Goal: Obtain resource: Download file/media

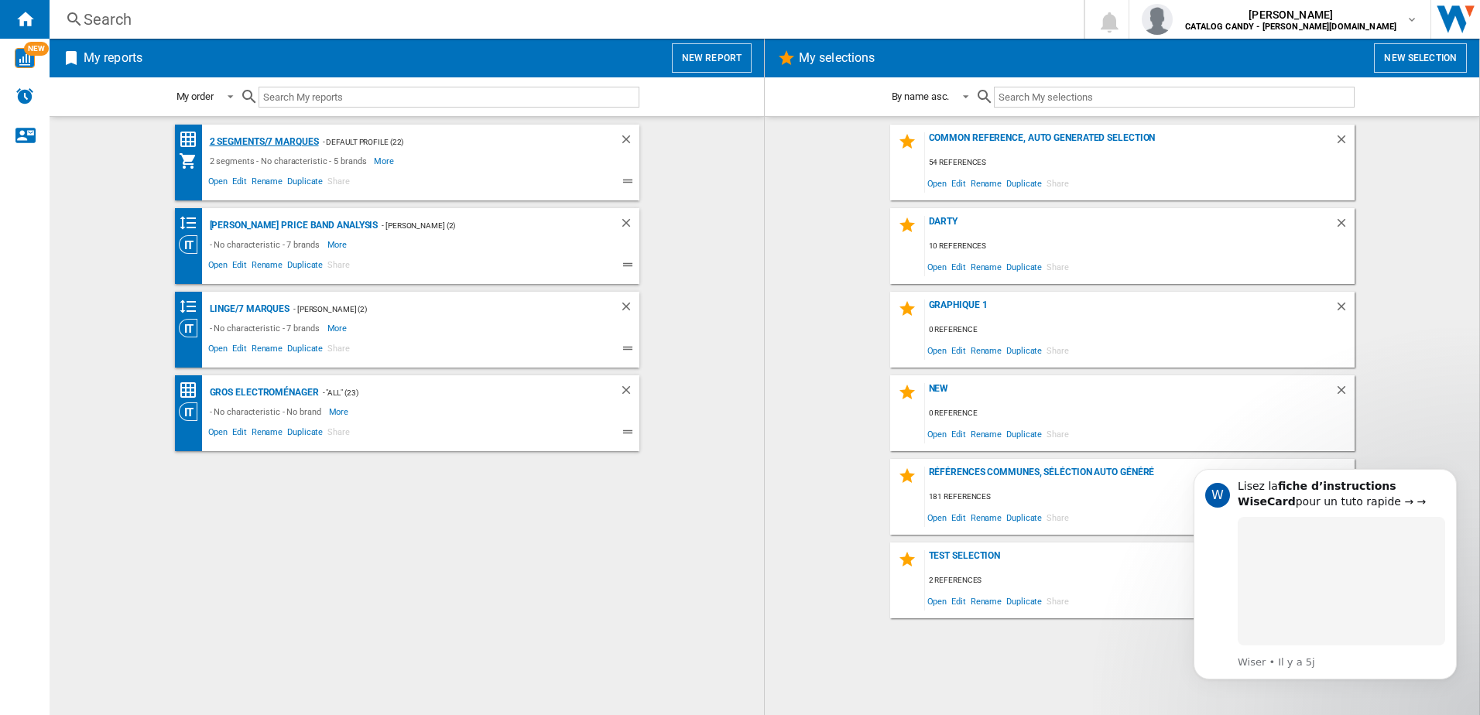
click at [299, 139] on div "2 segments/7 marques" at bounding box center [262, 141] width 113 height 19
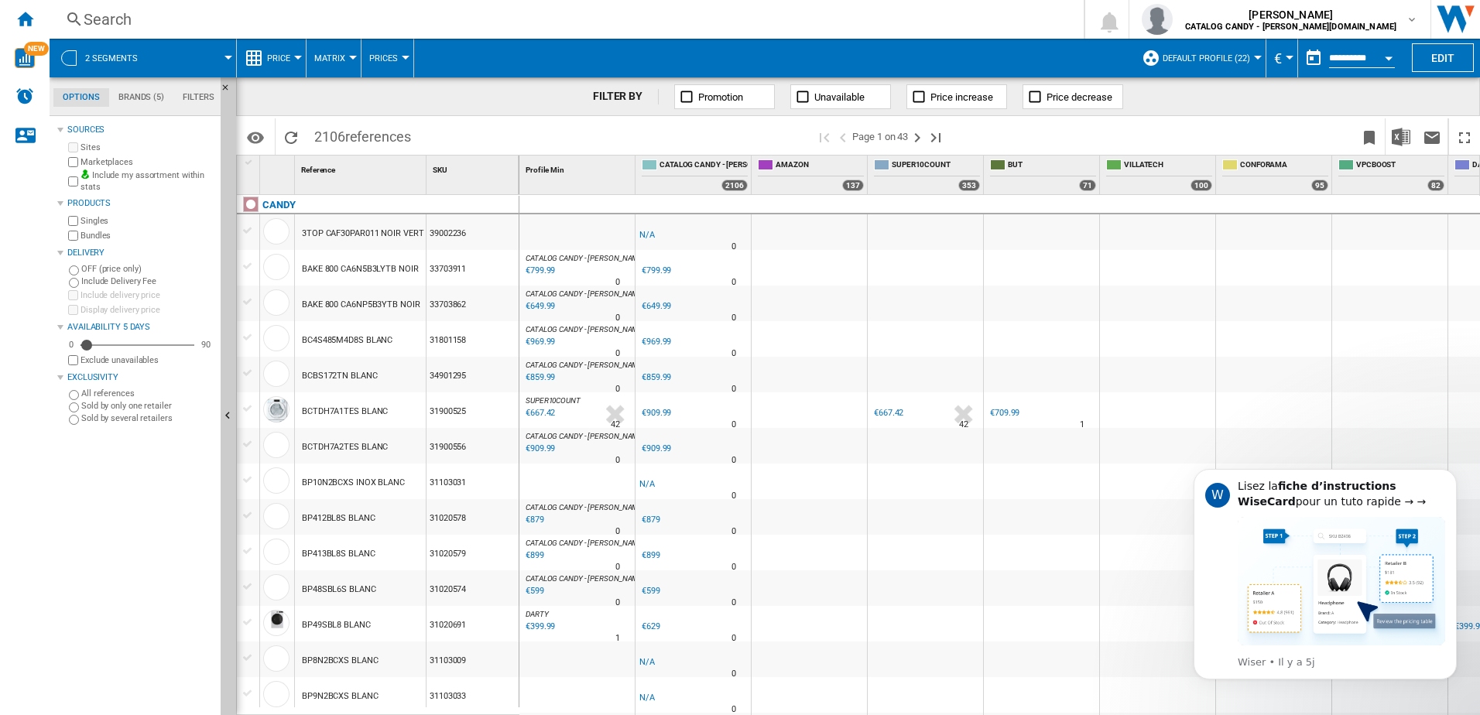
click at [137, 104] on md-tab-item "Brands (5)" at bounding box center [141, 97] width 64 height 19
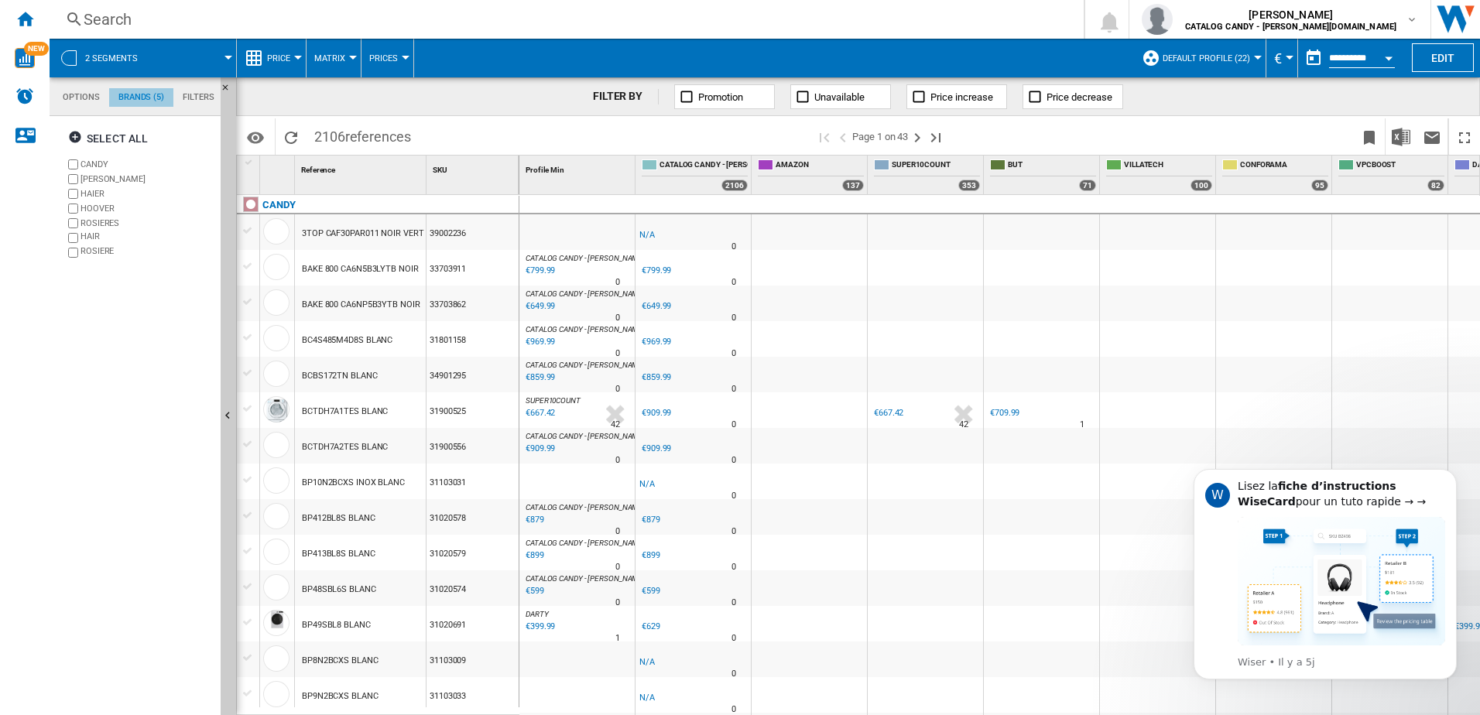
scroll to position [60, 0]
click at [75, 140] on ng-md-icon "button" at bounding box center [77, 139] width 19 height 19
click at [183, 96] on md-tab-item "Filters" at bounding box center [198, 97] width 50 height 19
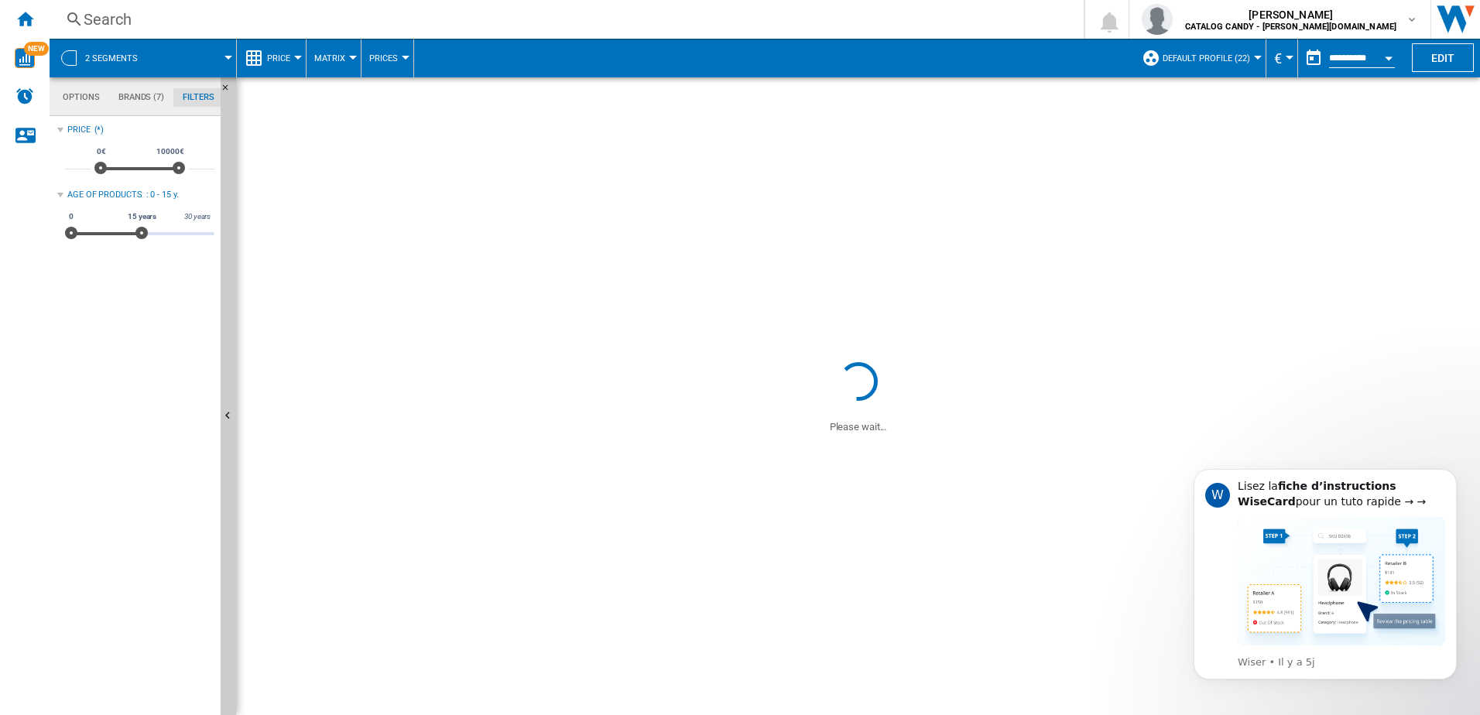
click at [77, 105] on md-tab-item "Options" at bounding box center [81, 97] width 56 height 19
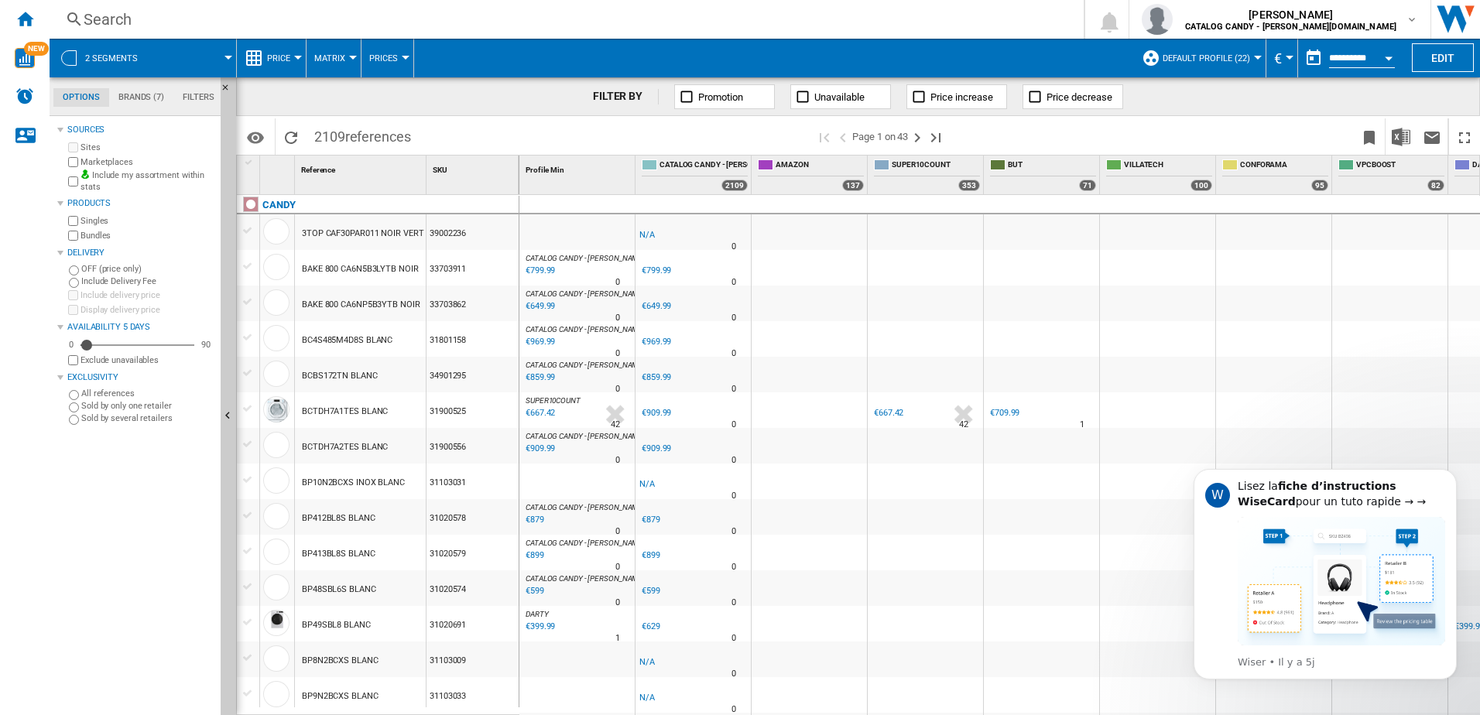
click at [184, 61] on span at bounding box center [193, 58] width 69 height 39
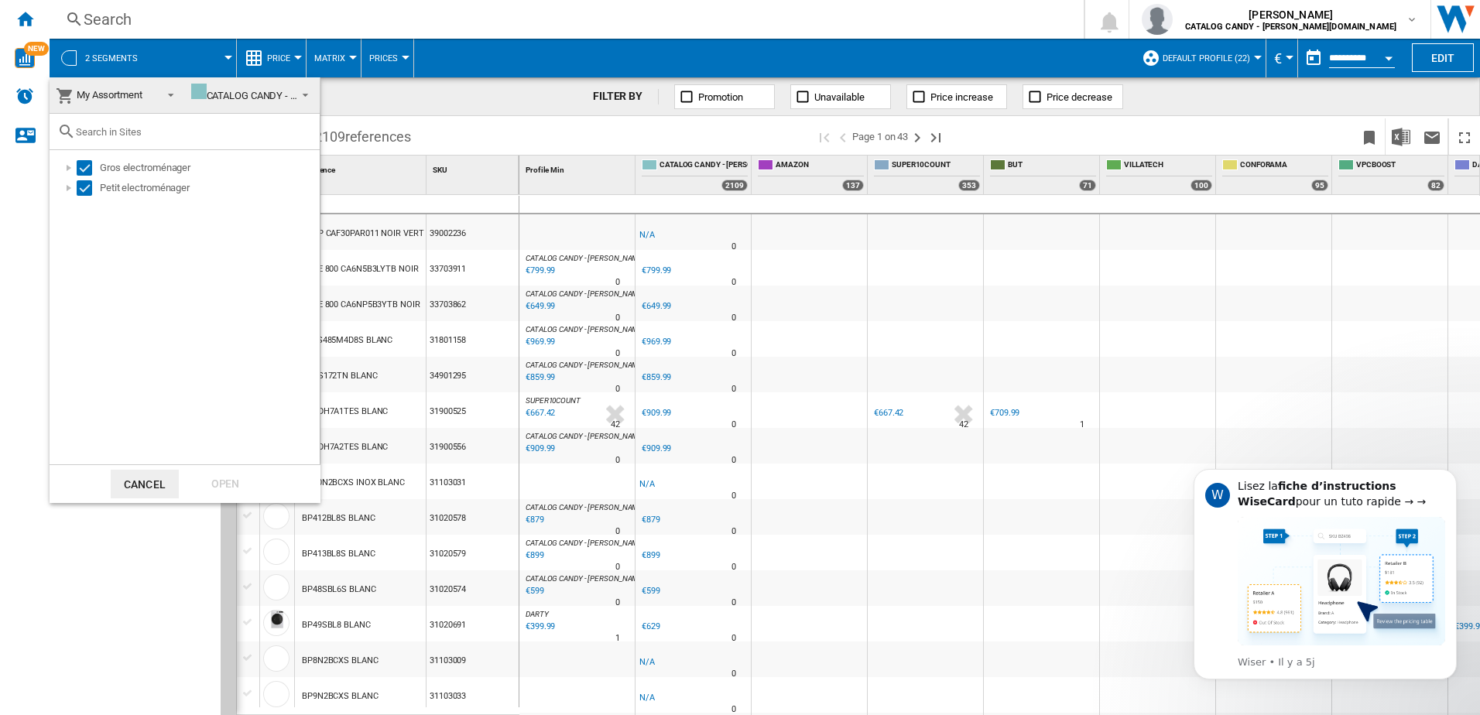
click at [184, 61] on md-backdrop at bounding box center [740, 357] width 1480 height 715
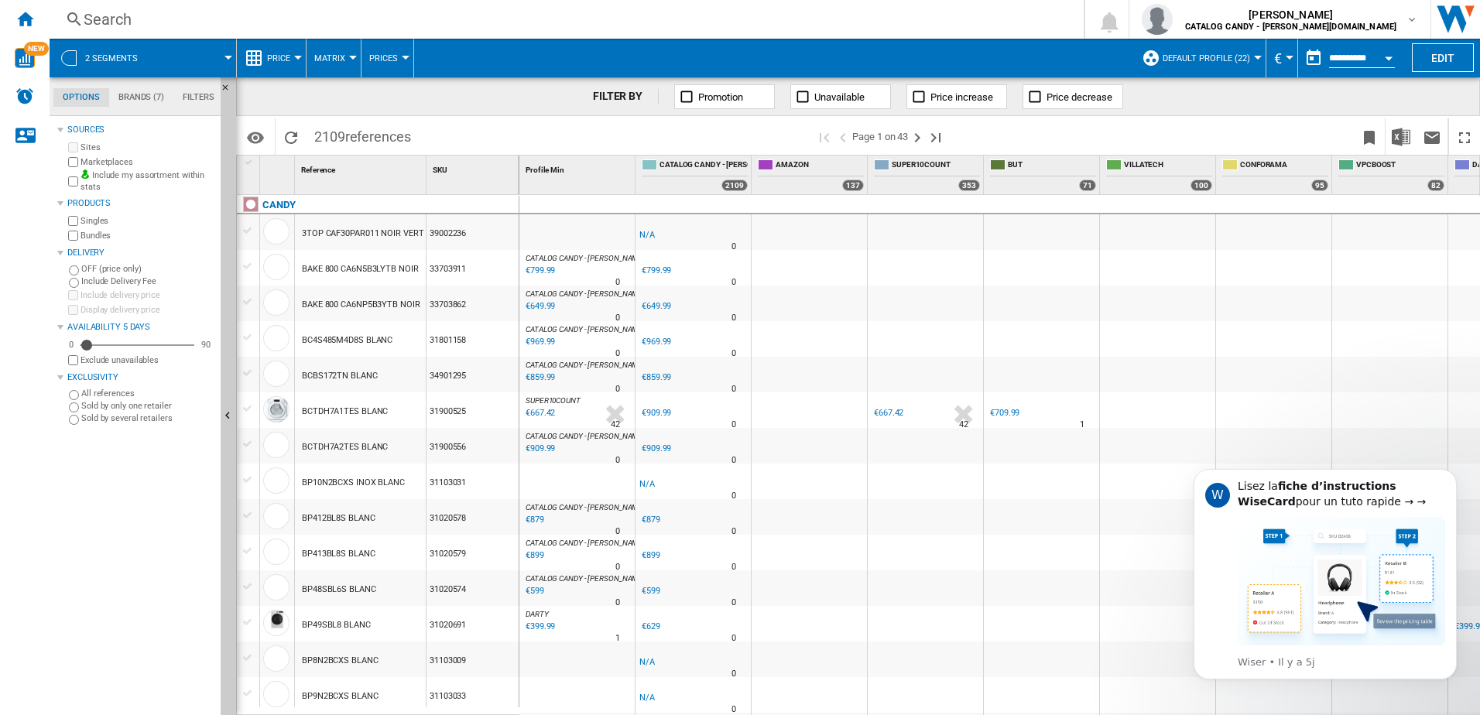
click at [184, 61] on span at bounding box center [193, 58] width 69 height 39
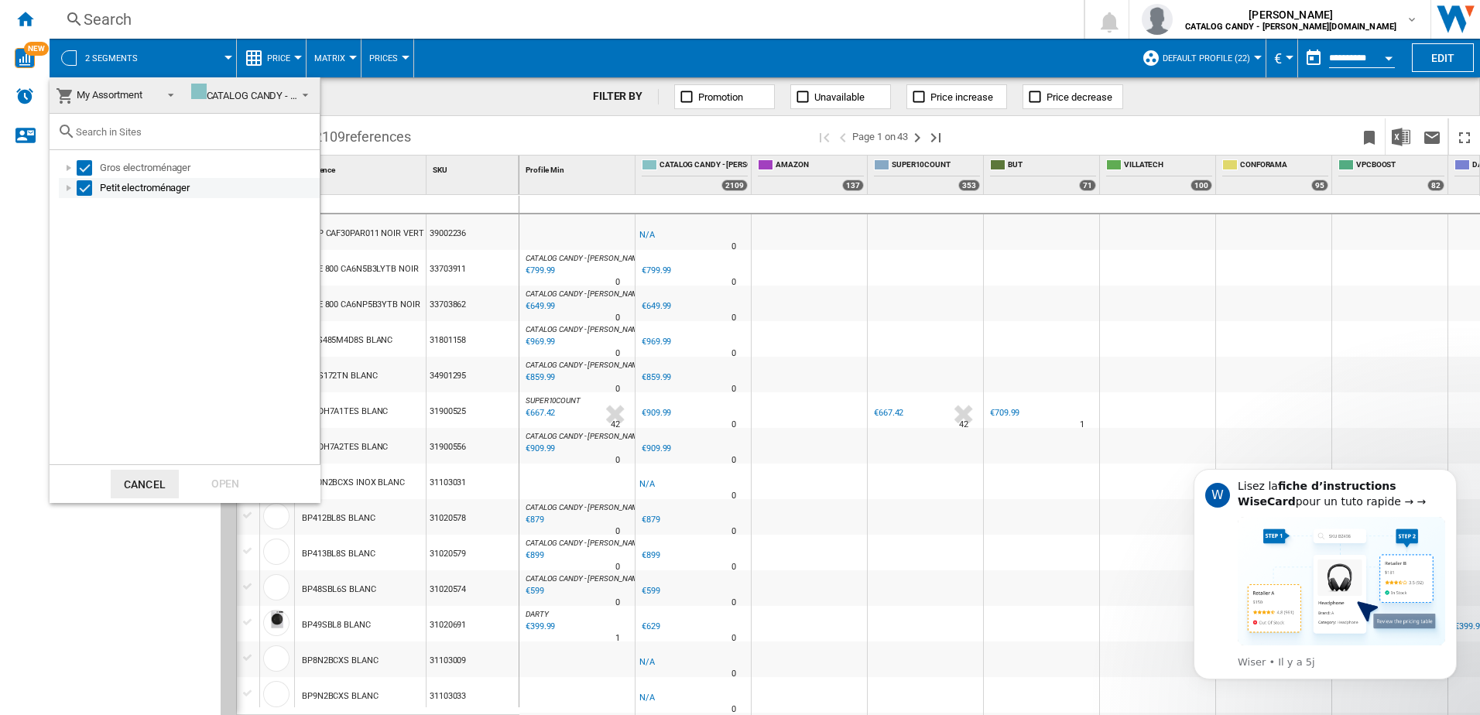
click at [87, 190] on div "Select" at bounding box center [84, 187] width 15 height 15
click at [228, 484] on div "Open" at bounding box center [225, 484] width 68 height 29
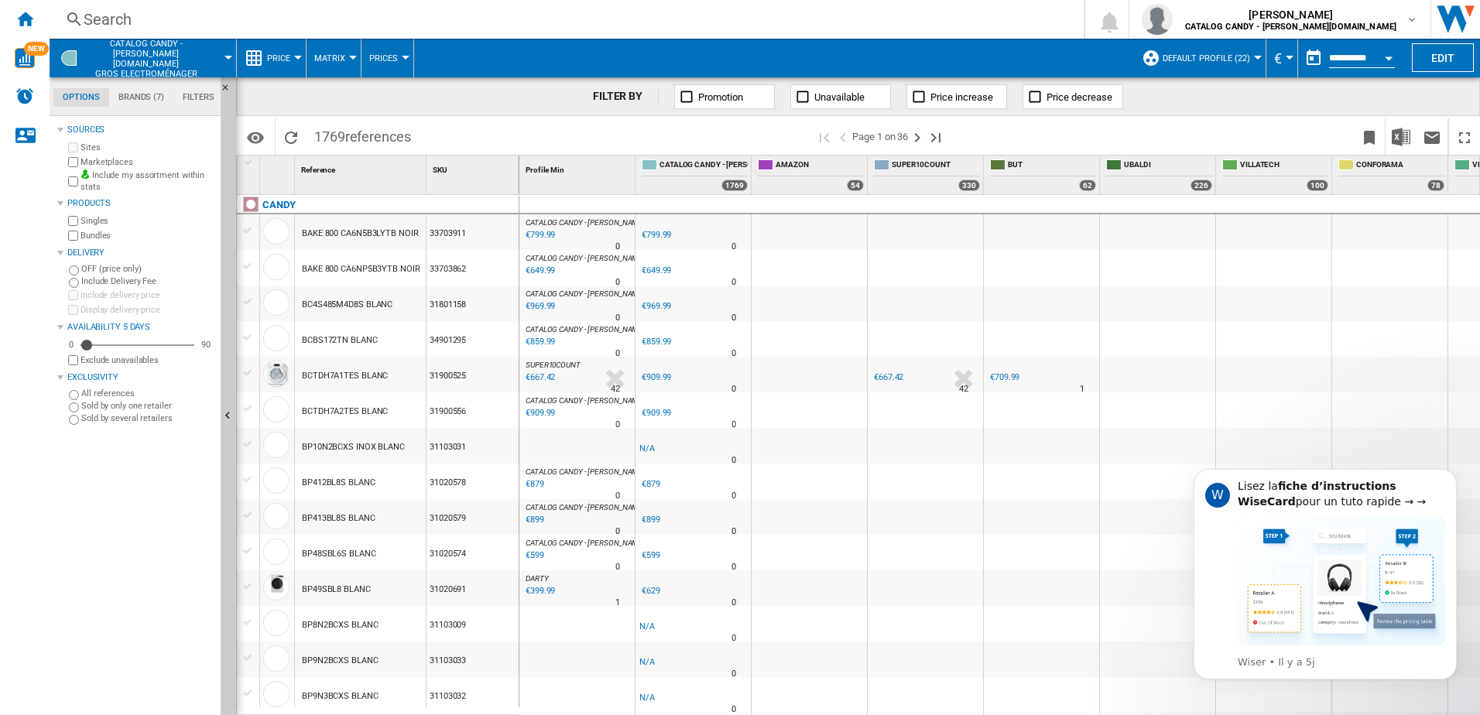
click at [292, 56] on button "Price" at bounding box center [282, 58] width 31 height 39
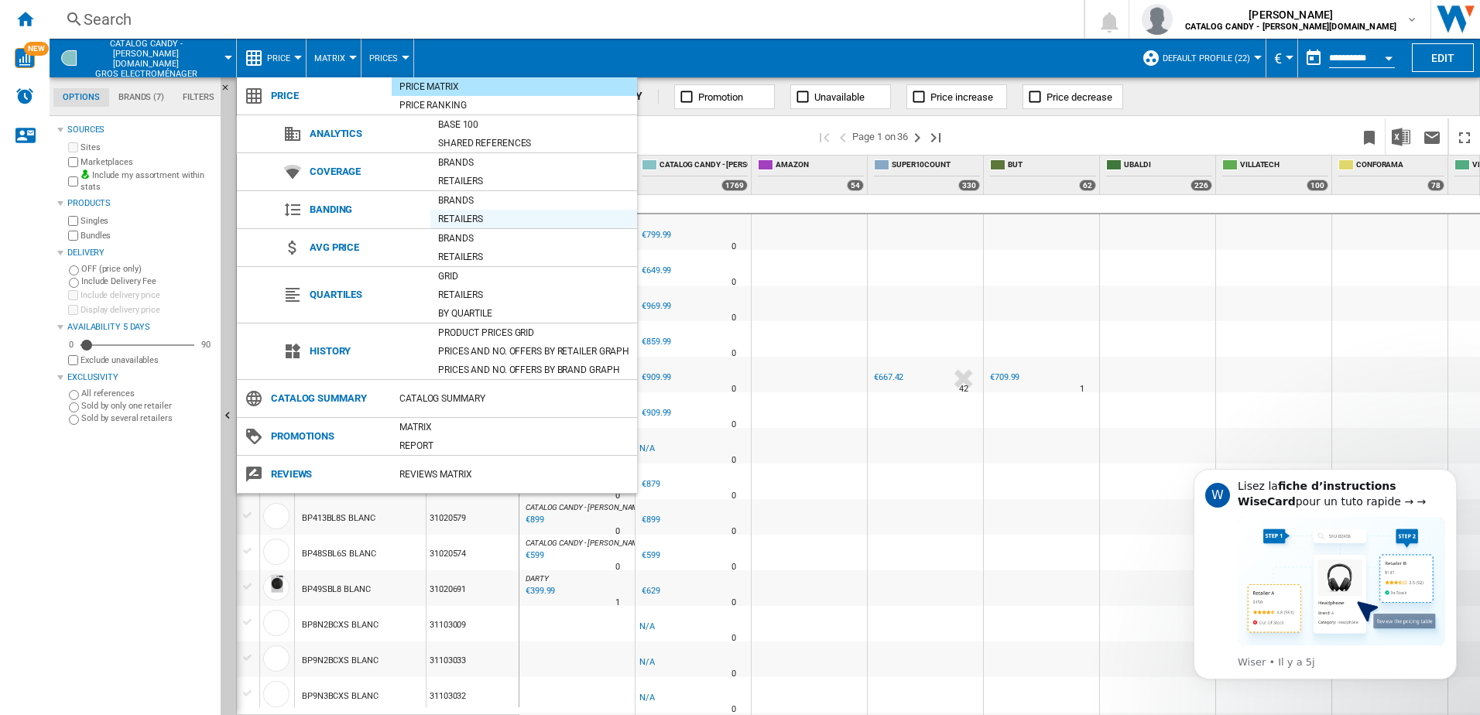
click at [463, 221] on div "Retailers" at bounding box center [533, 218] width 207 height 15
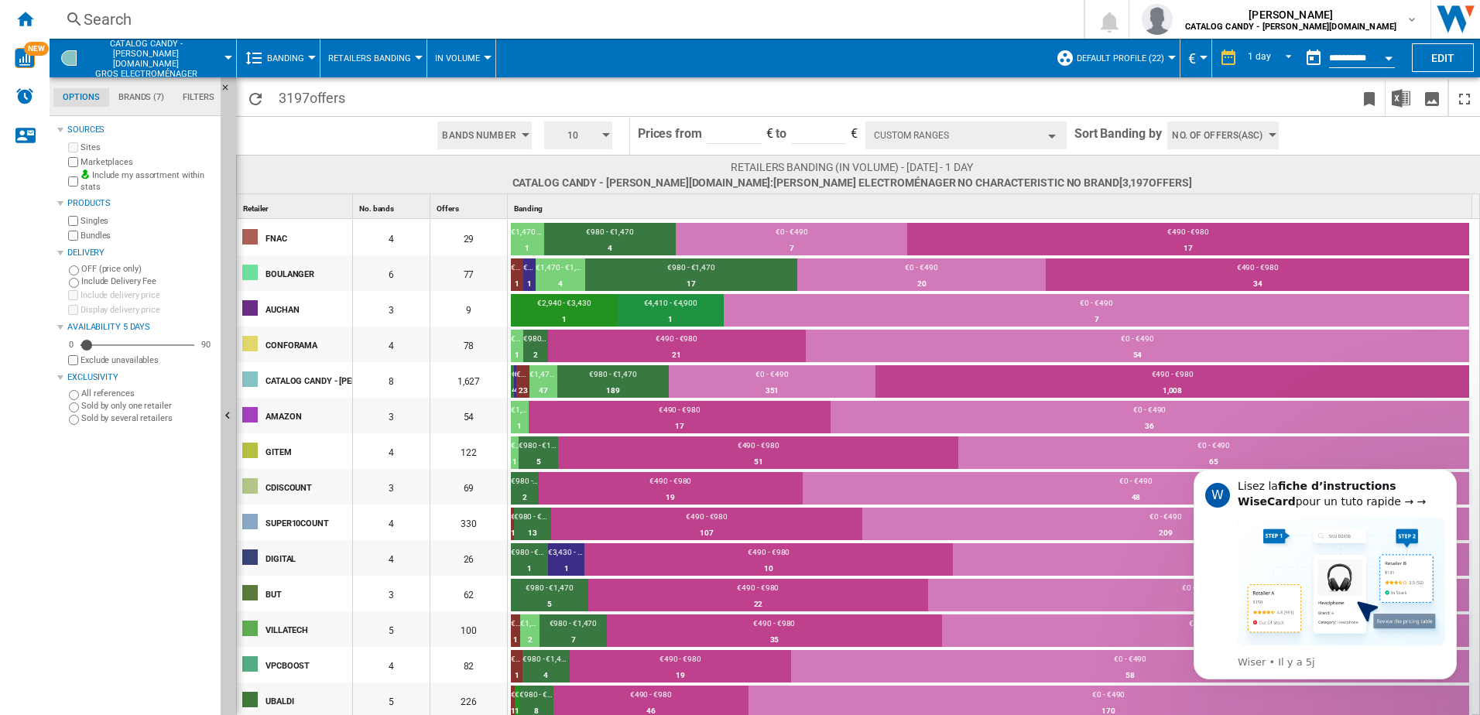
click at [390, 58] on span "Retailers Banding" at bounding box center [369, 58] width 83 height 10
click at [303, 64] on md-backdrop at bounding box center [740, 357] width 1480 height 715
click at [303, 60] on span "Banding" at bounding box center [285, 58] width 37 height 10
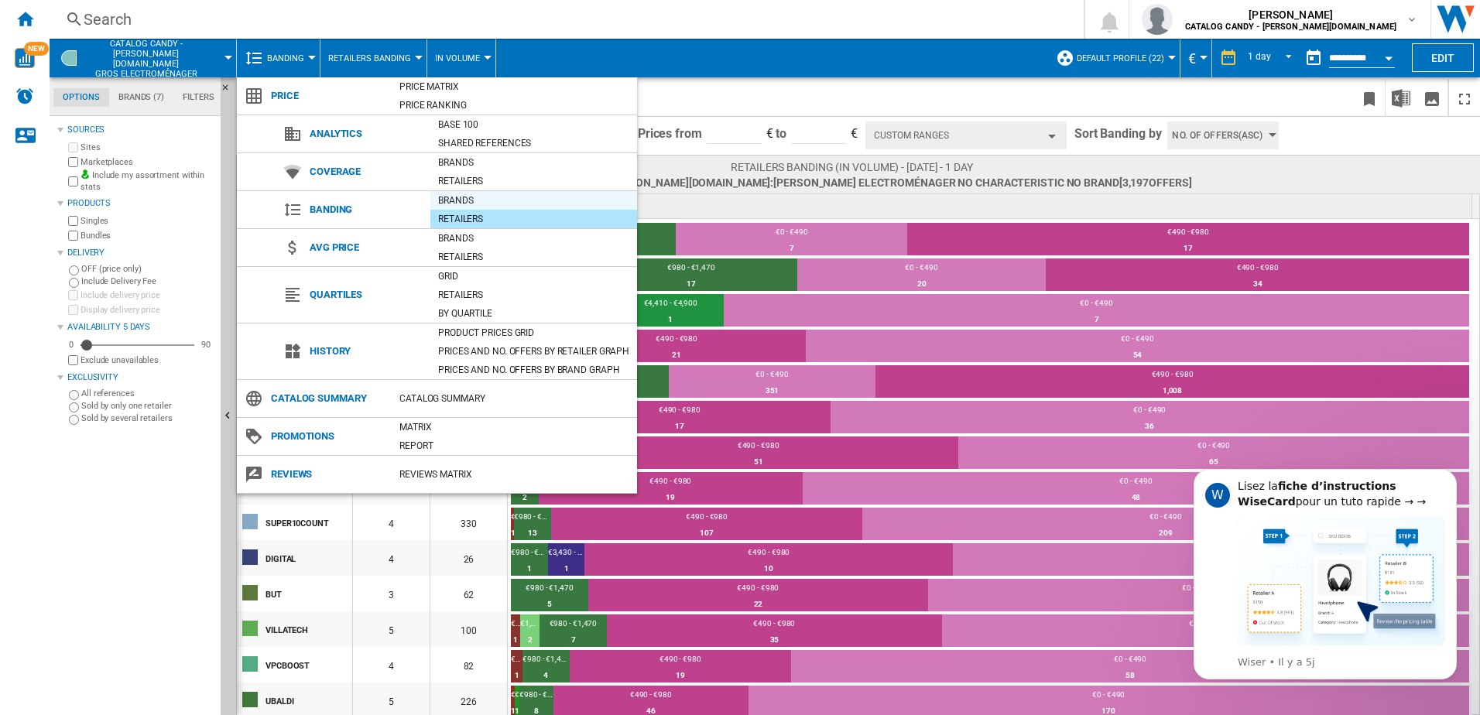
click at [466, 197] on div "Brands" at bounding box center [533, 200] width 207 height 15
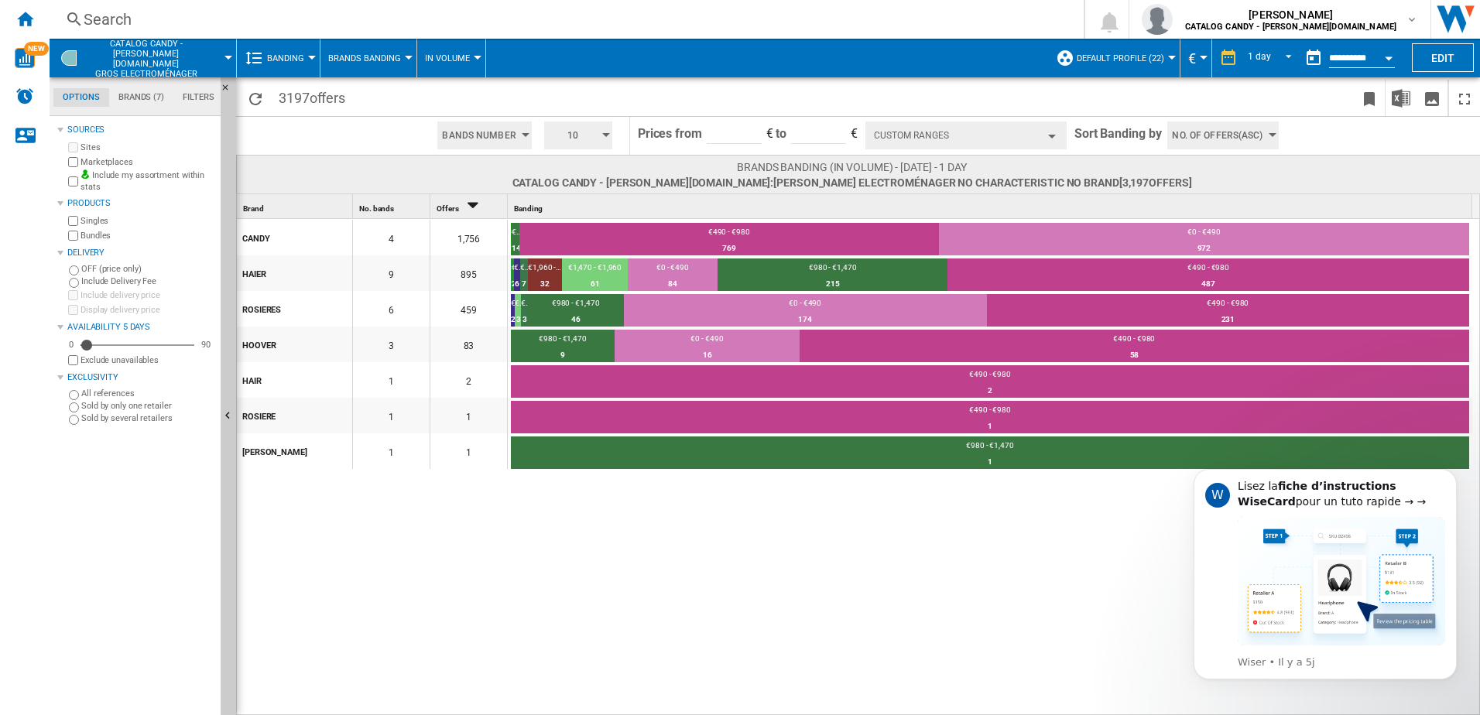
click at [1133, 54] on span "Default profile (22)" at bounding box center [1120, 58] width 87 height 10
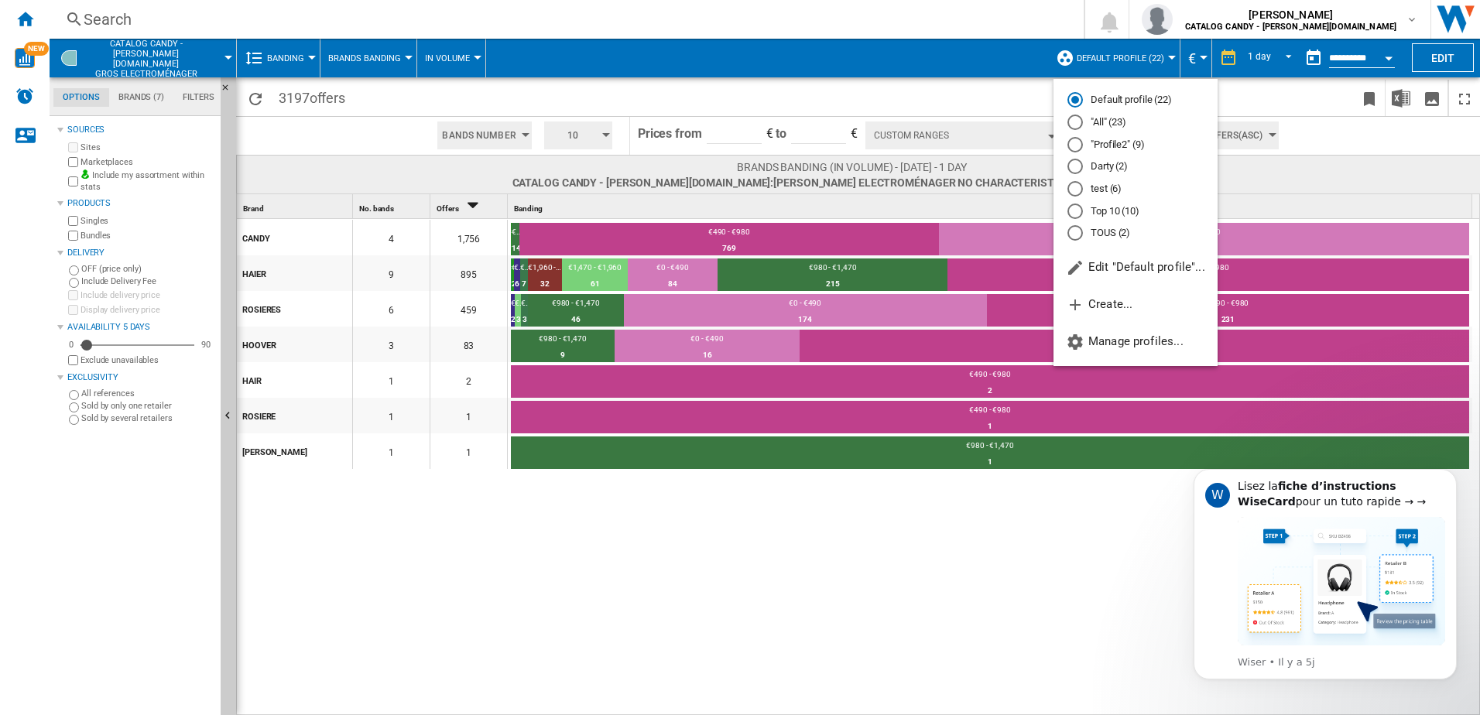
click at [172, 52] on md-backdrop at bounding box center [740, 357] width 1480 height 715
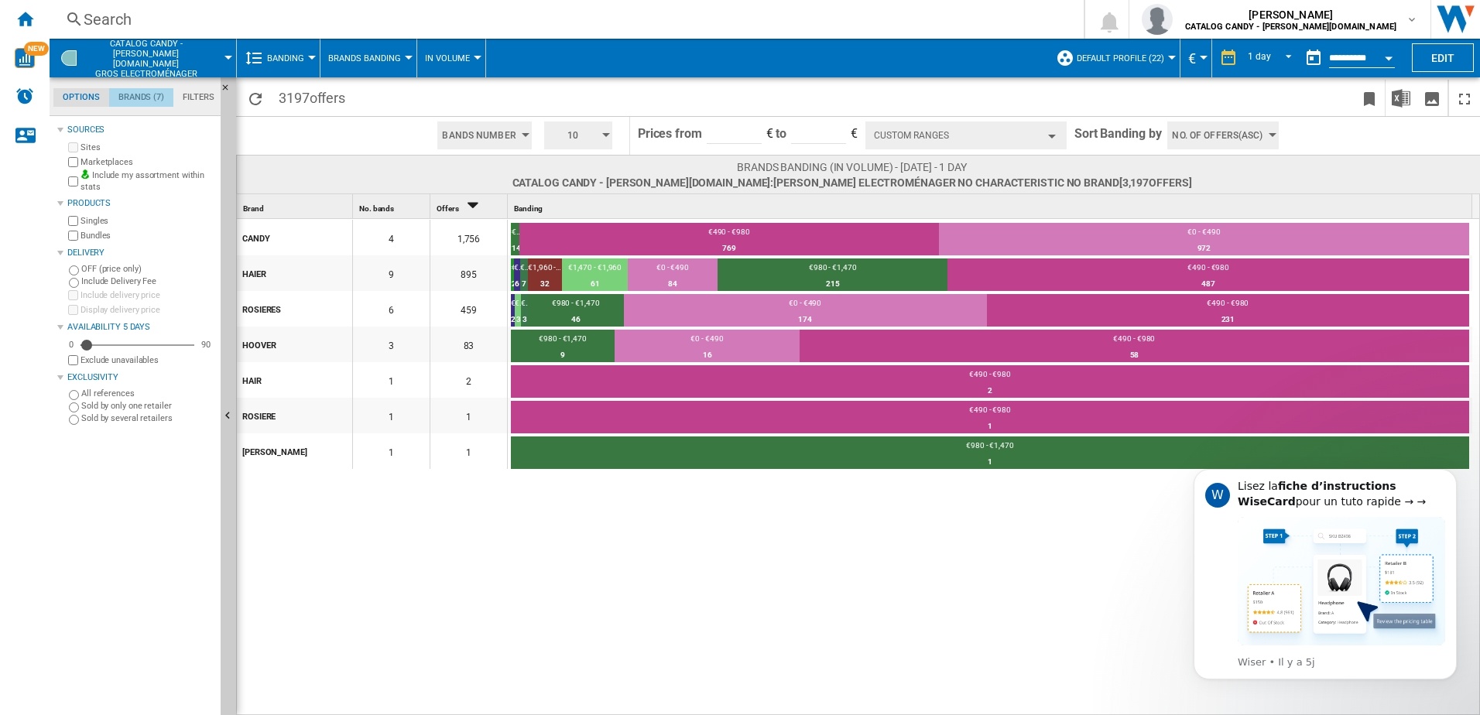
click at [146, 95] on md-tab-item "Brands (7)" at bounding box center [141, 97] width 64 height 19
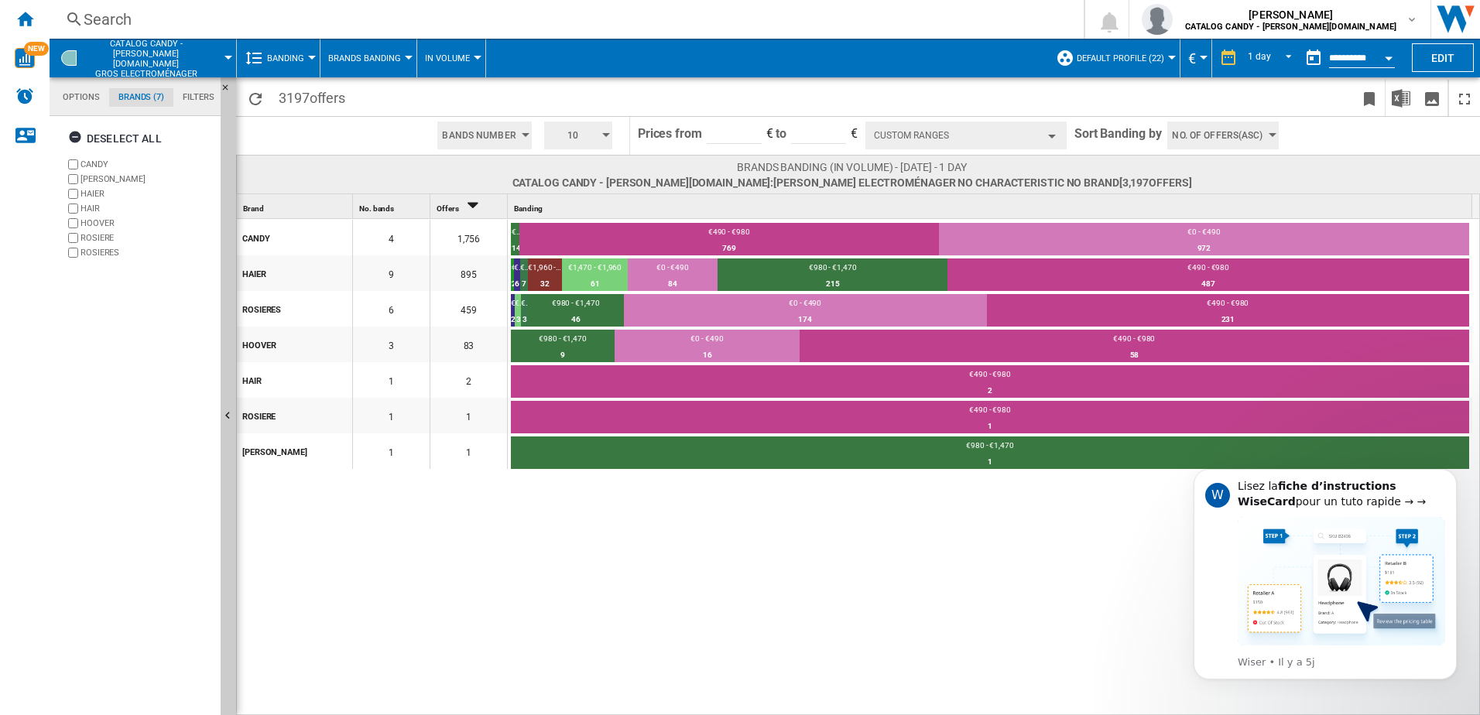
click at [199, 98] on md-tab-item "Filters" at bounding box center [198, 97] width 50 height 19
click at [65, 97] on md-tab-item "Options" at bounding box center [81, 97] width 56 height 19
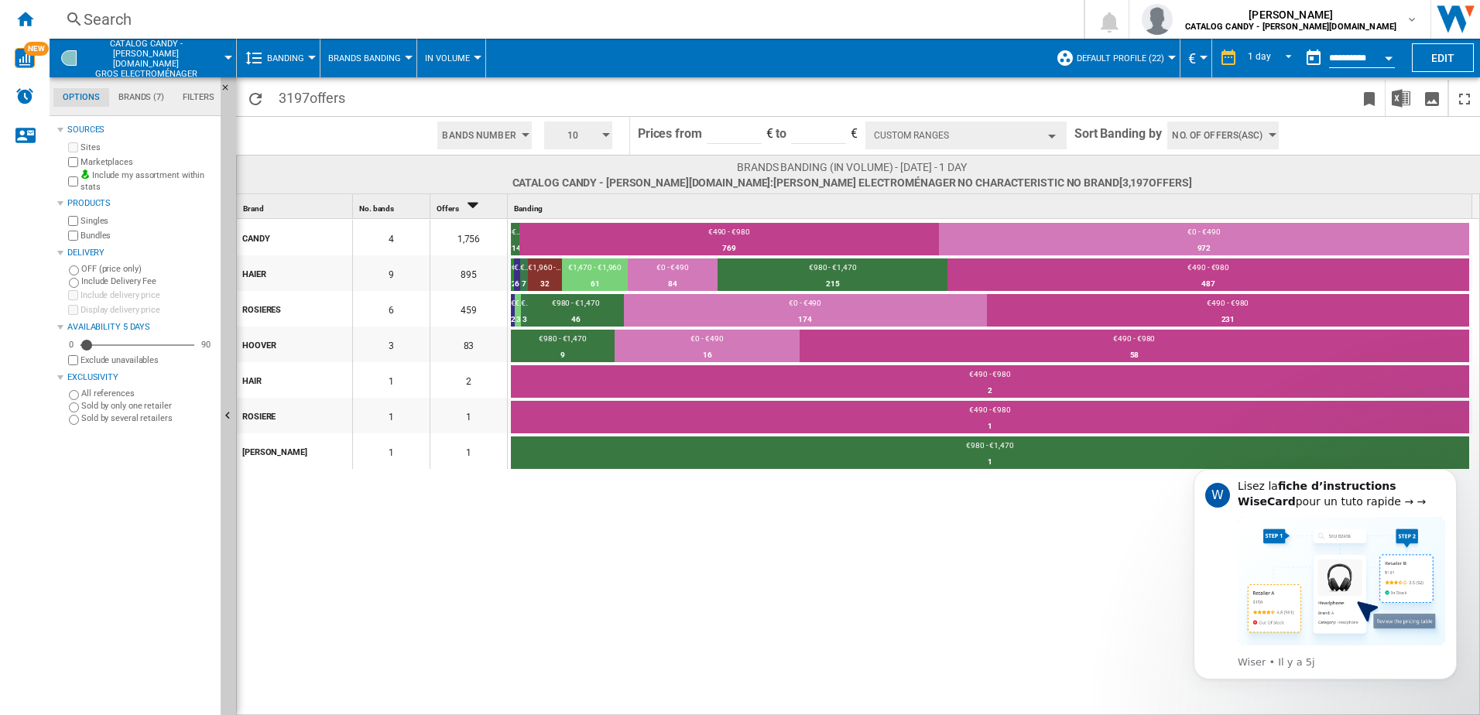
click at [227, 57] on div at bounding box center [229, 58] width 8 height 4
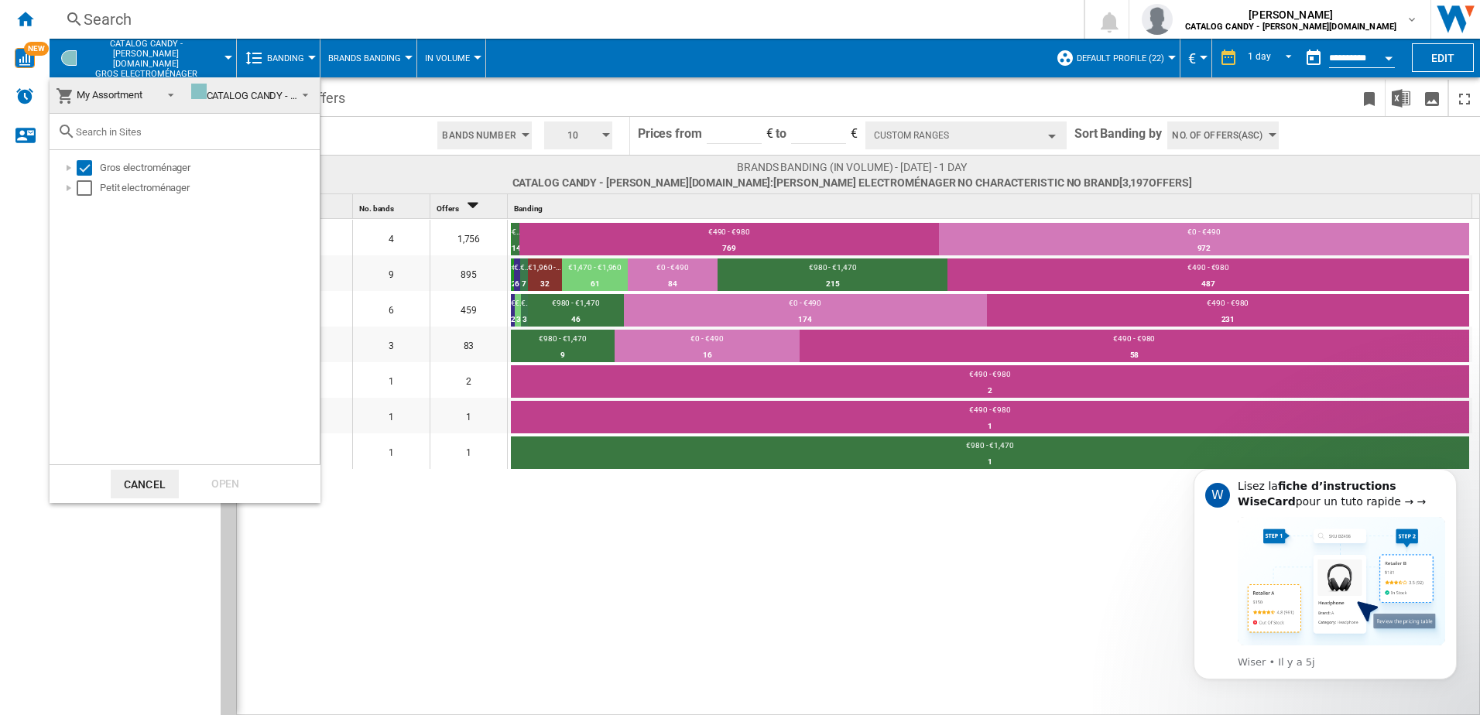
click at [227, 57] on md-backdrop at bounding box center [740, 357] width 1480 height 715
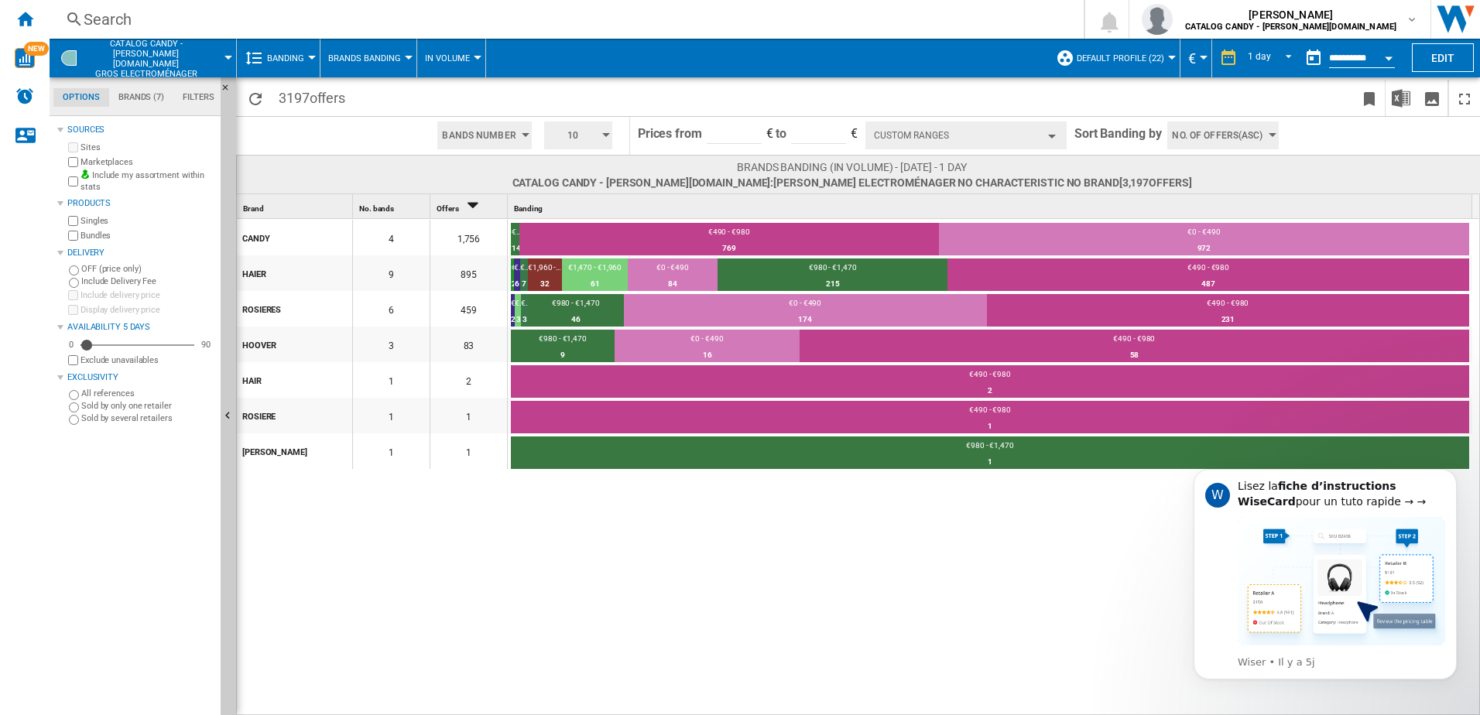
click at [301, 50] on button "Banding" at bounding box center [289, 58] width 45 height 39
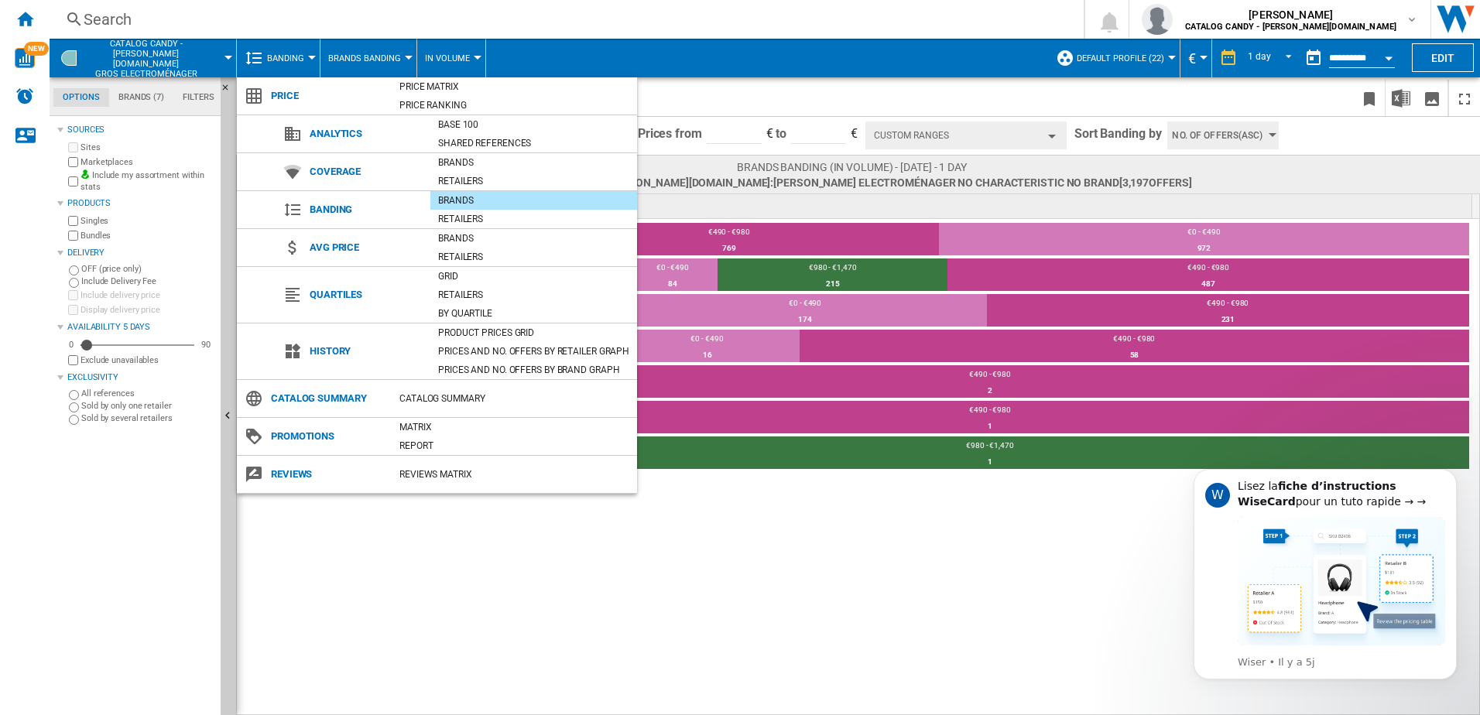
click at [468, 60] on md-backdrop at bounding box center [740, 357] width 1480 height 715
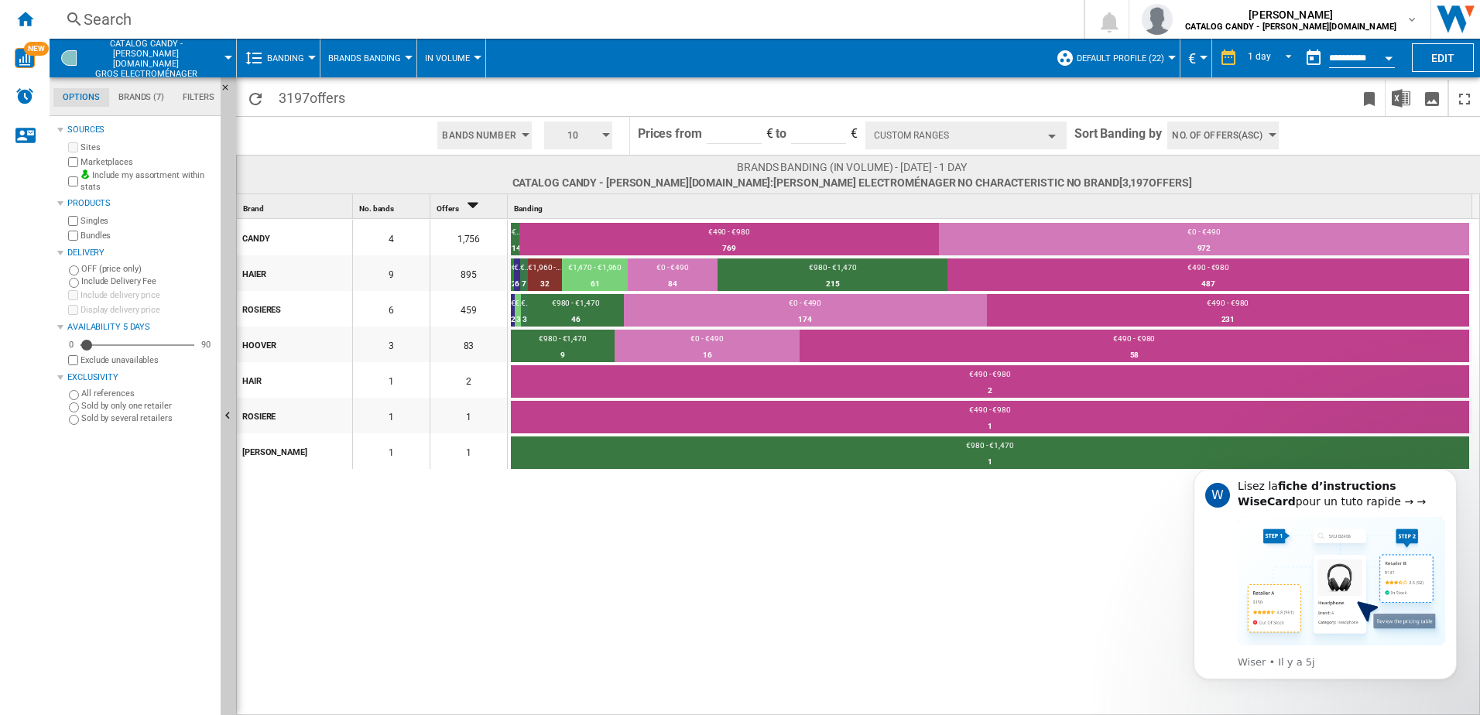
click at [474, 58] on div at bounding box center [478, 58] width 8 height 4
click at [472, 58] on md-backdrop at bounding box center [740, 357] width 1480 height 715
click at [310, 60] on button "Banding" at bounding box center [289, 58] width 45 height 39
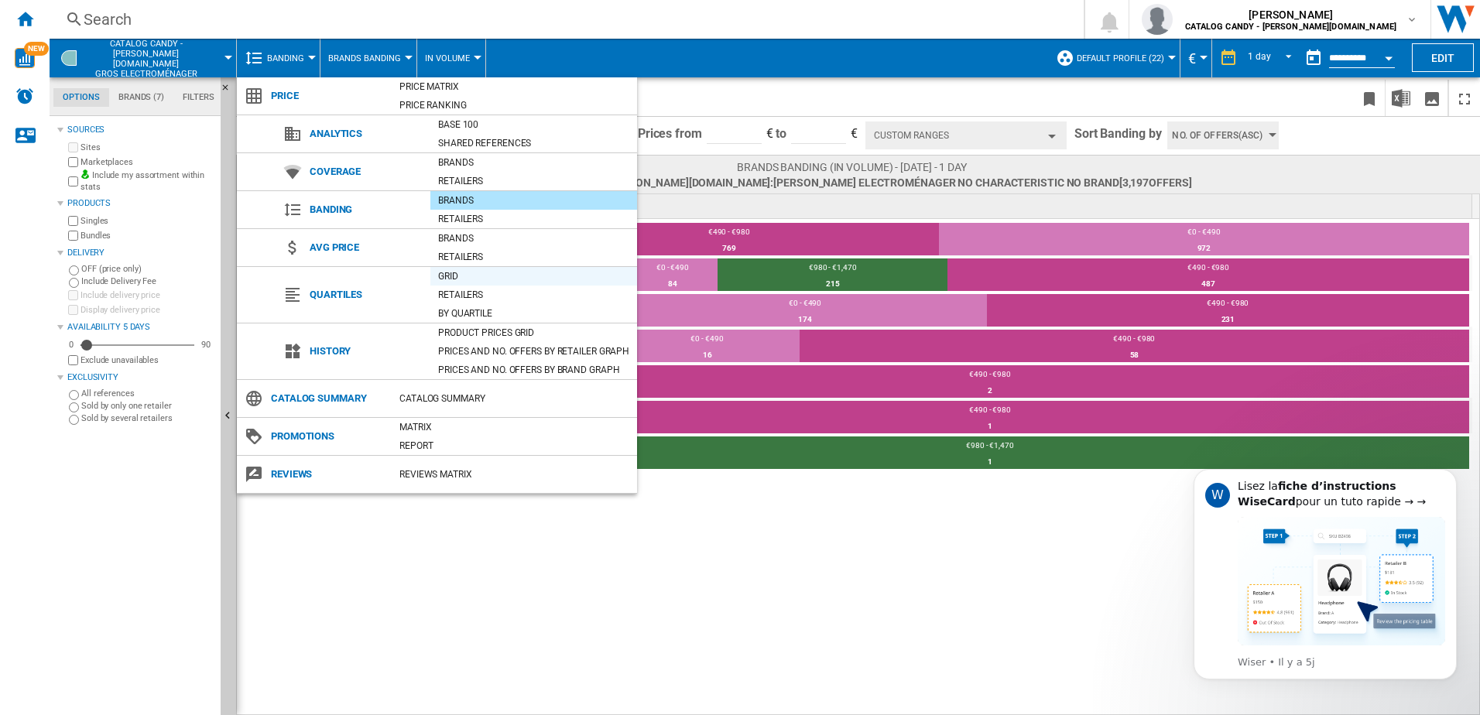
click at [459, 278] on div "Grid" at bounding box center [533, 276] width 207 height 15
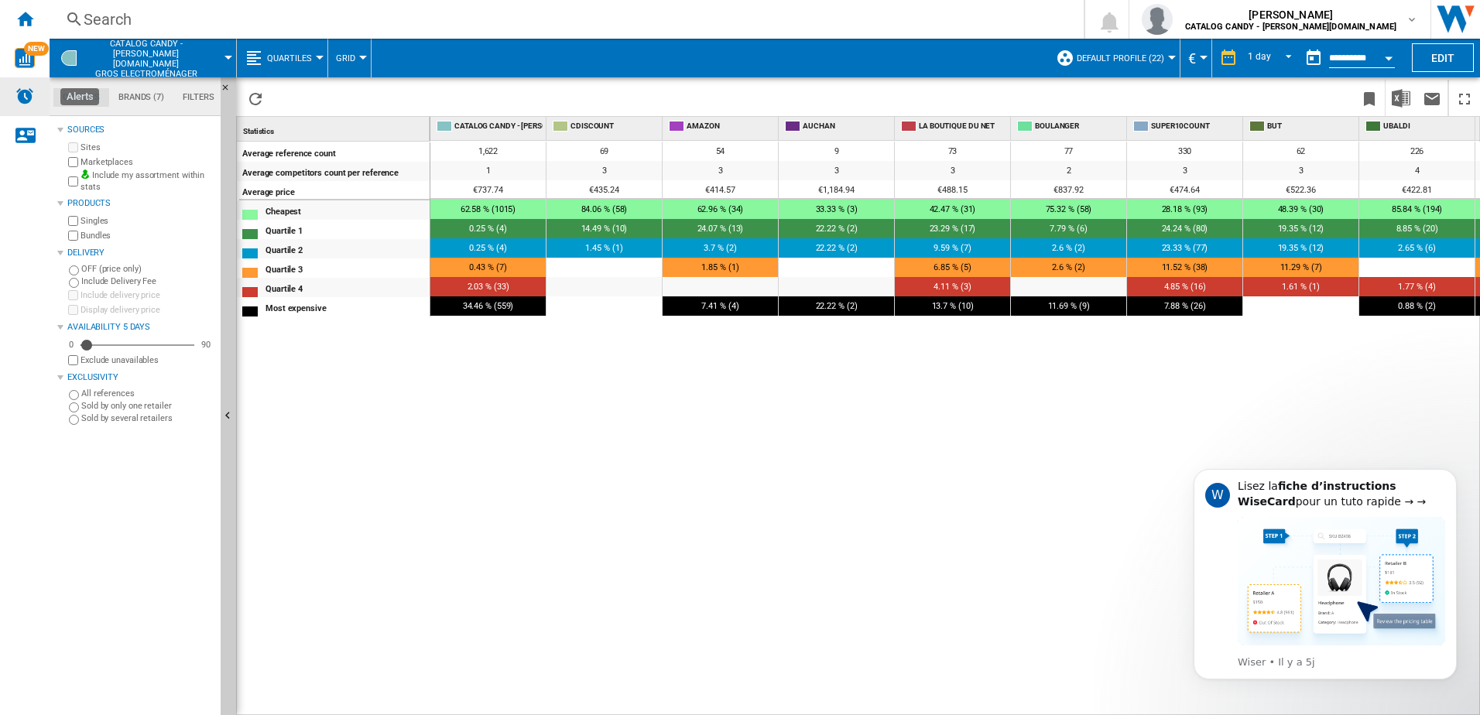
click at [25, 102] on img "Alerts" at bounding box center [24, 96] width 19 height 19
click at [125, 105] on md-tab-item "Brands (7)" at bounding box center [141, 97] width 64 height 19
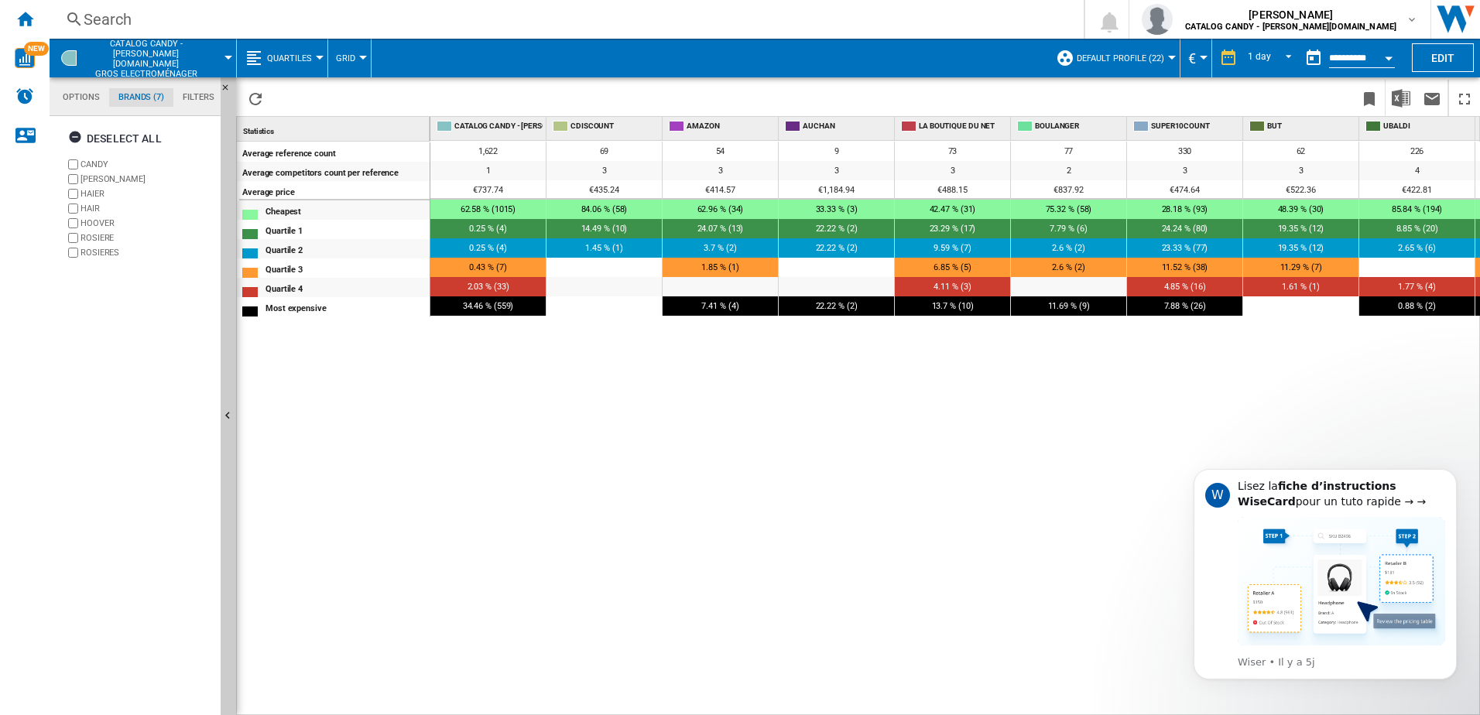
scroll to position [60, 0]
click at [197, 99] on md-tab-item "Filters" at bounding box center [198, 97] width 50 height 19
click at [316, 58] on div at bounding box center [320, 58] width 8 height 4
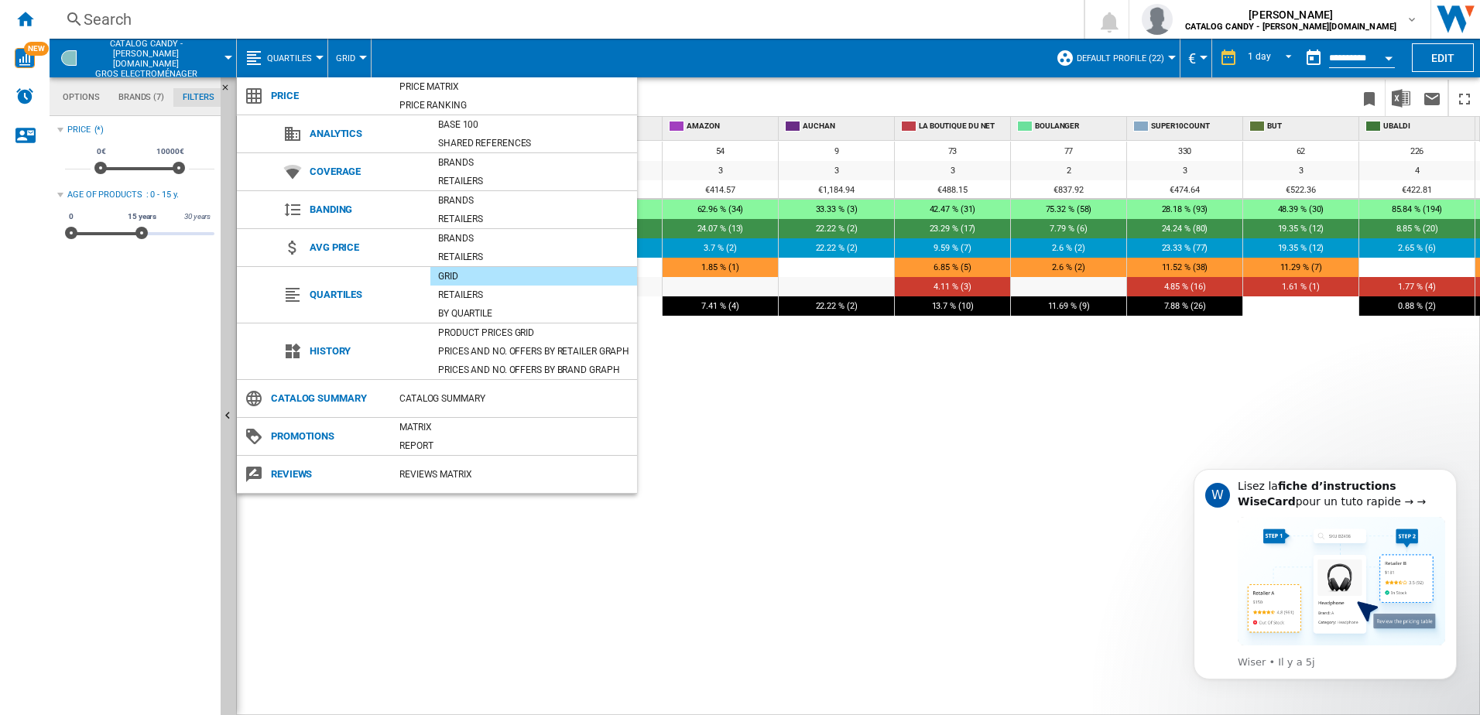
click at [535, 532] on md-backdrop at bounding box center [740, 357] width 1480 height 715
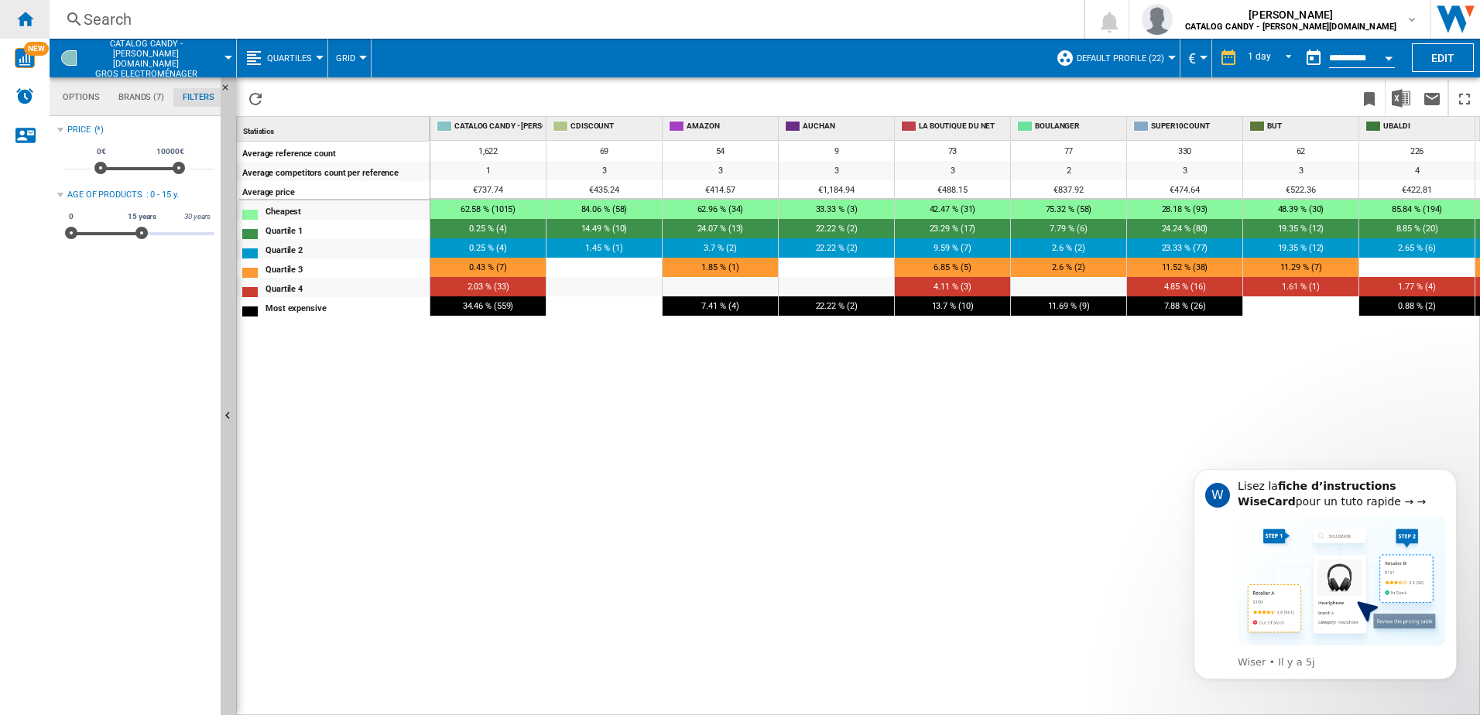
click at [21, 17] on ng-md-icon "Home" at bounding box center [24, 18] width 19 height 19
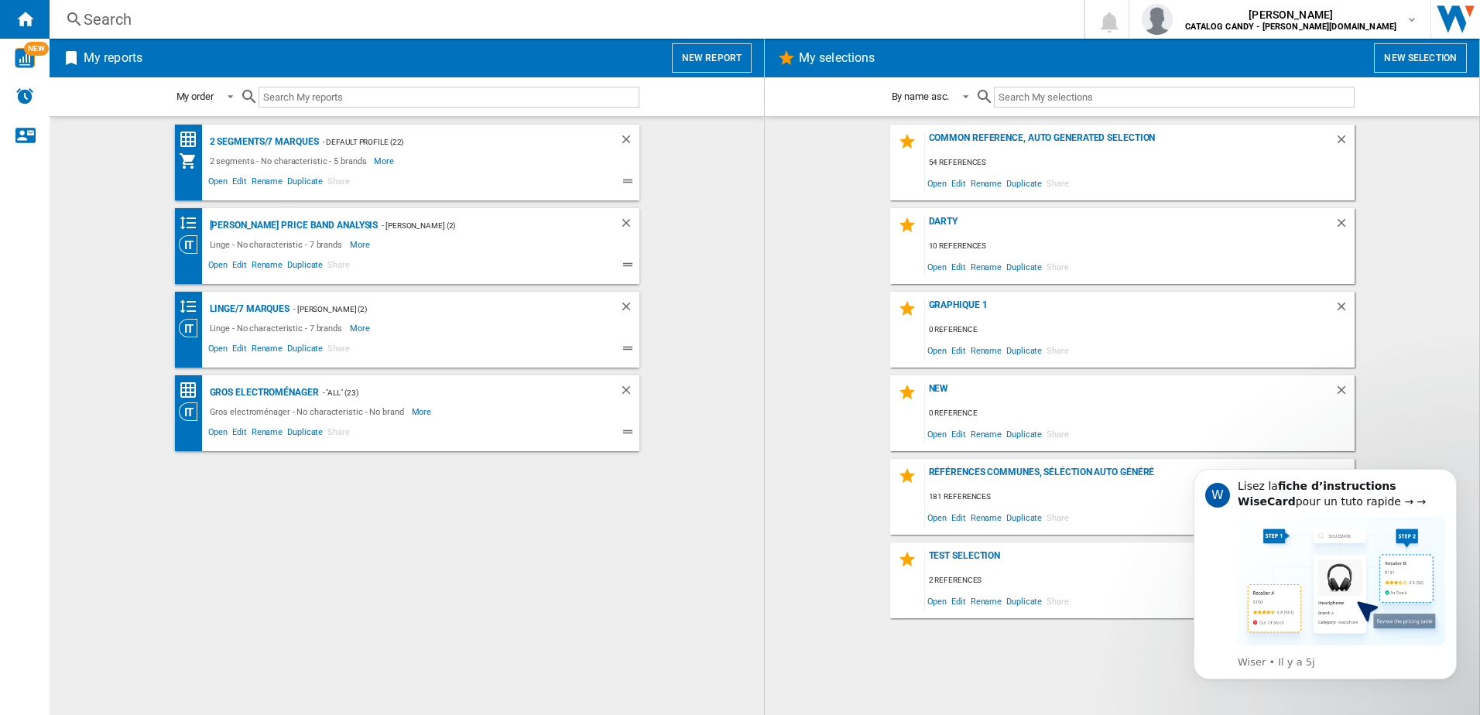
click at [279, 480] on div "2 segments/7 marques - Default profile (22) 2 segments - No characteristic - 5 …" at bounding box center [407, 416] width 684 height 583
click at [280, 392] on div "Gros electroménager" at bounding box center [262, 392] width 113 height 19
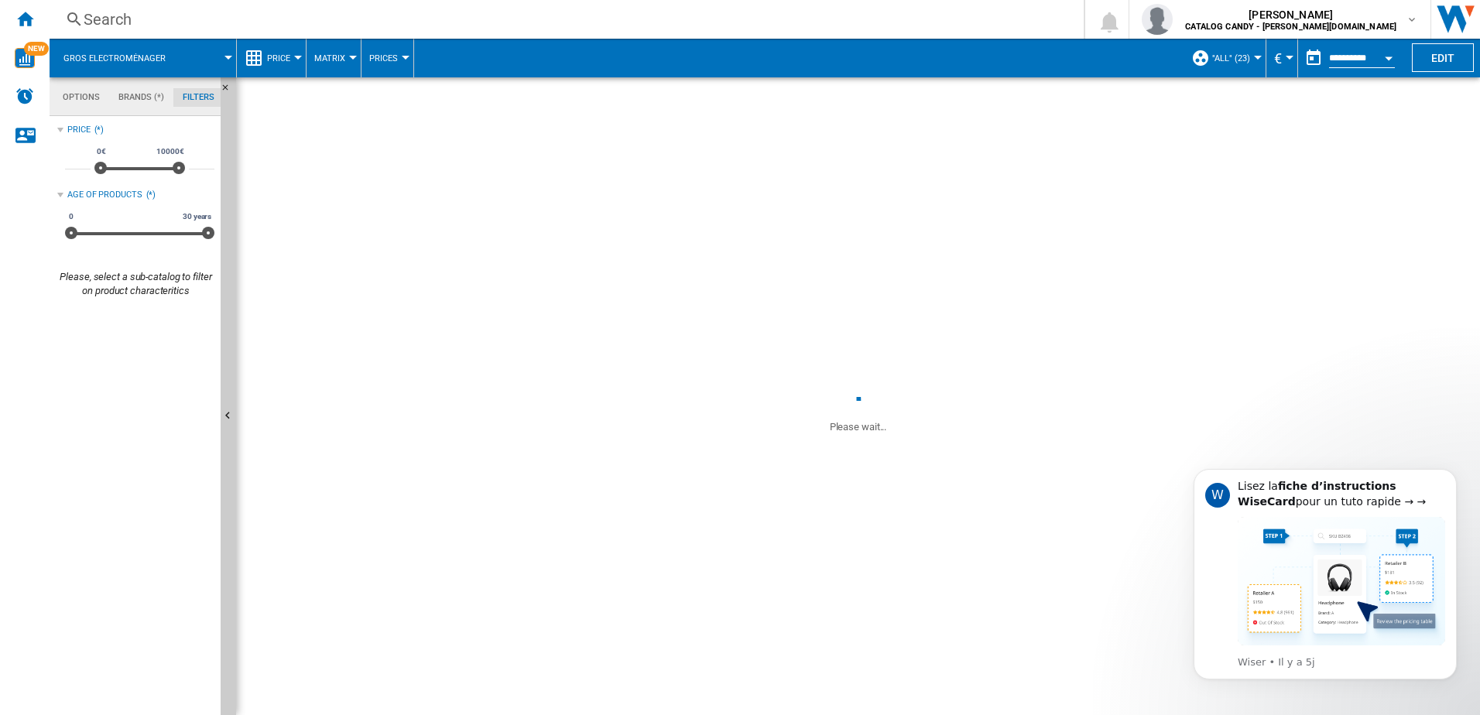
click at [132, 98] on md-tab-item "Brands (*)" at bounding box center [141, 97] width 64 height 19
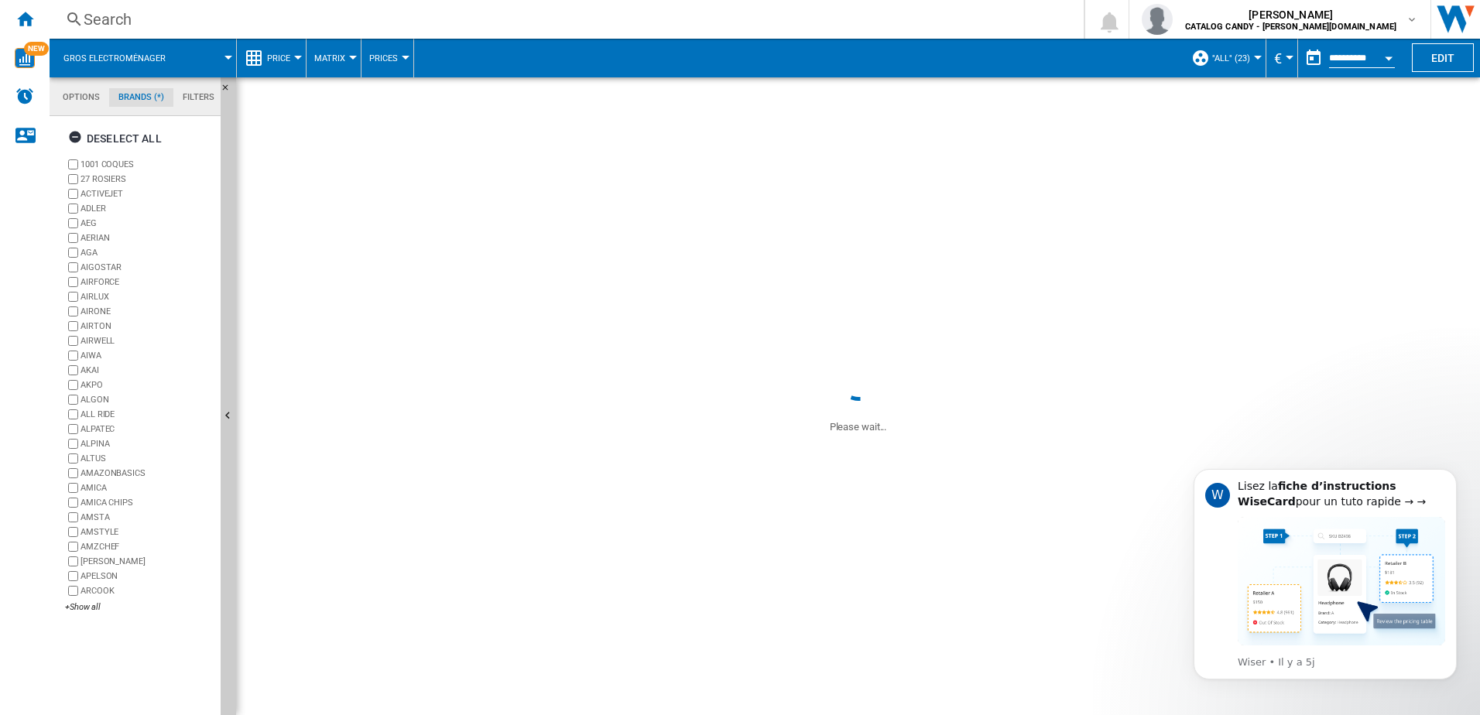
scroll to position [60, 0]
click at [82, 93] on md-tab-item "Options" at bounding box center [81, 97] width 56 height 19
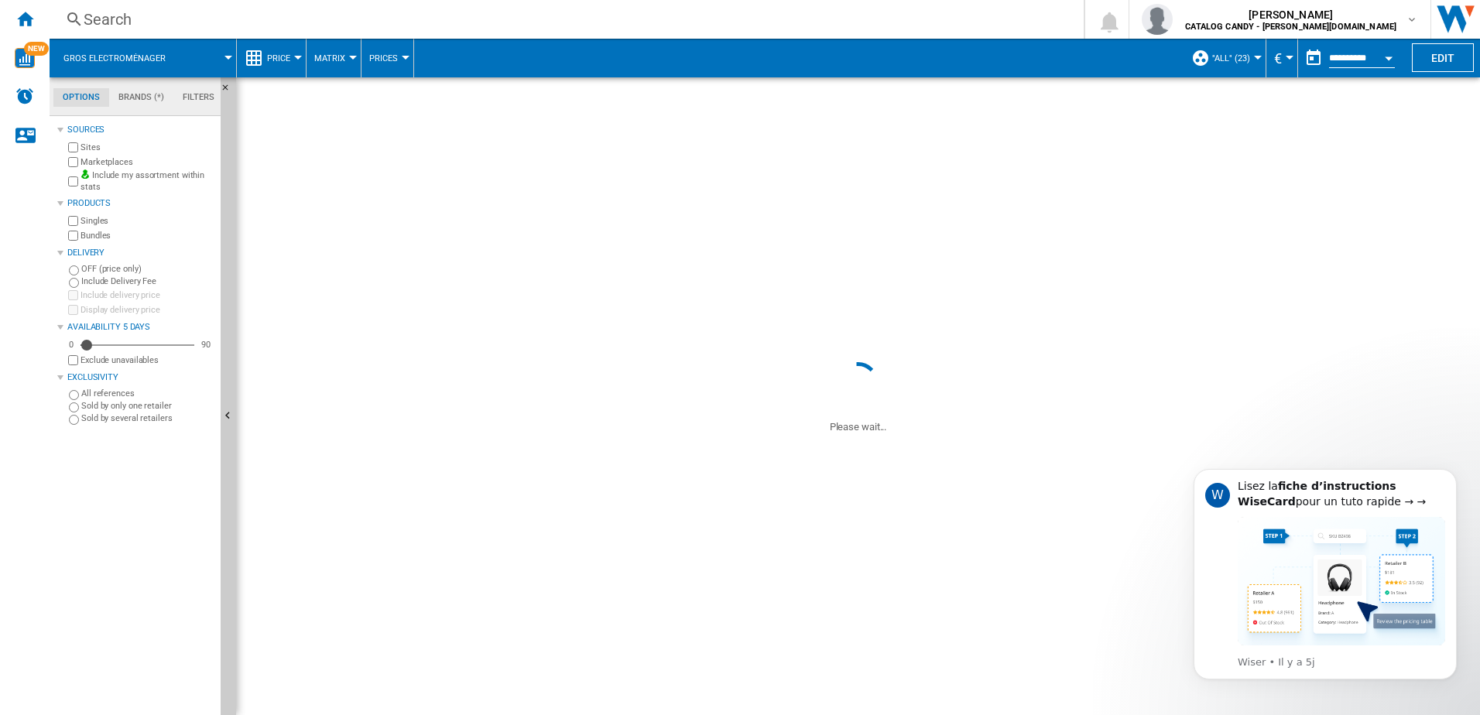
scroll to position [19, 0]
click at [129, 101] on md-tab-item "Brands (*)" at bounding box center [141, 97] width 64 height 19
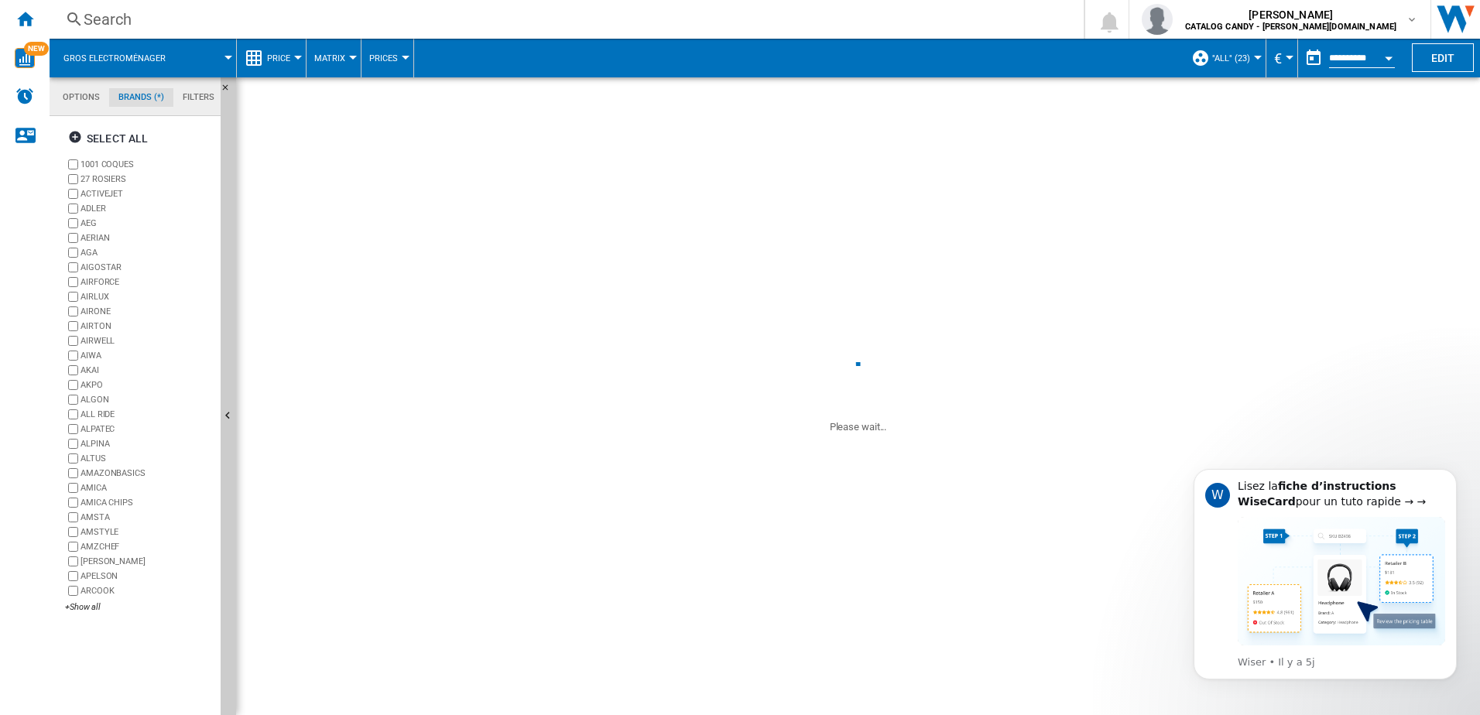
click at [197, 99] on md-tab-item "Filters" at bounding box center [198, 97] width 50 height 19
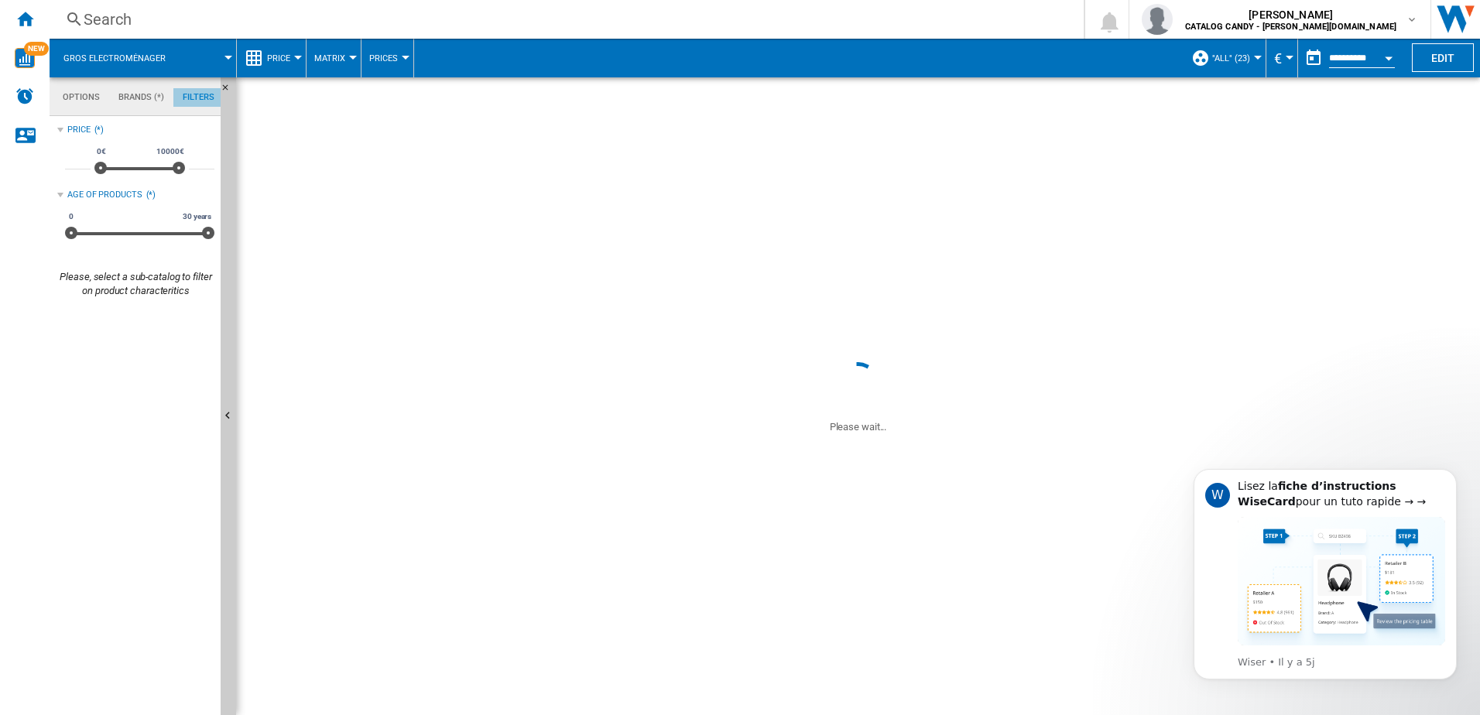
scroll to position [101, 0]
click at [88, 102] on md-tab-item "Options" at bounding box center [81, 97] width 56 height 19
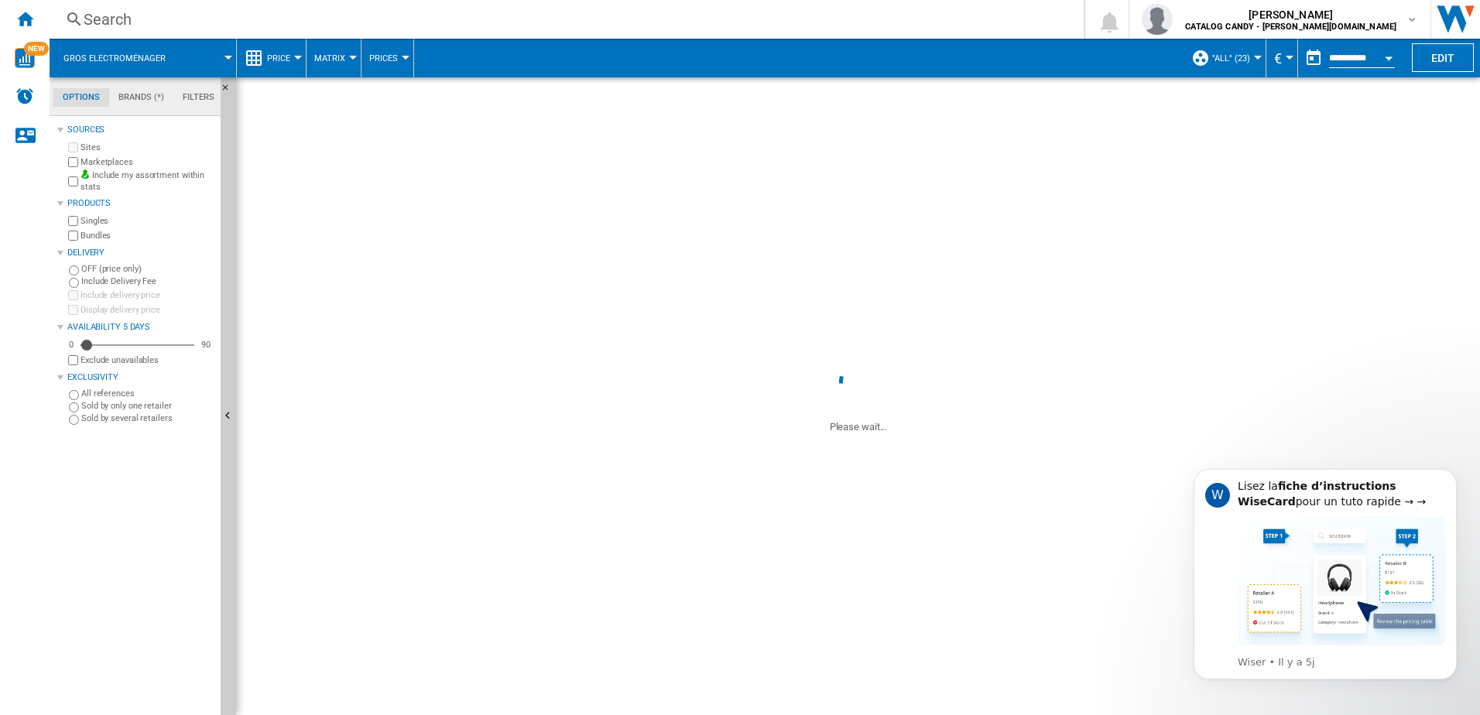
scroll to position [19, 0]
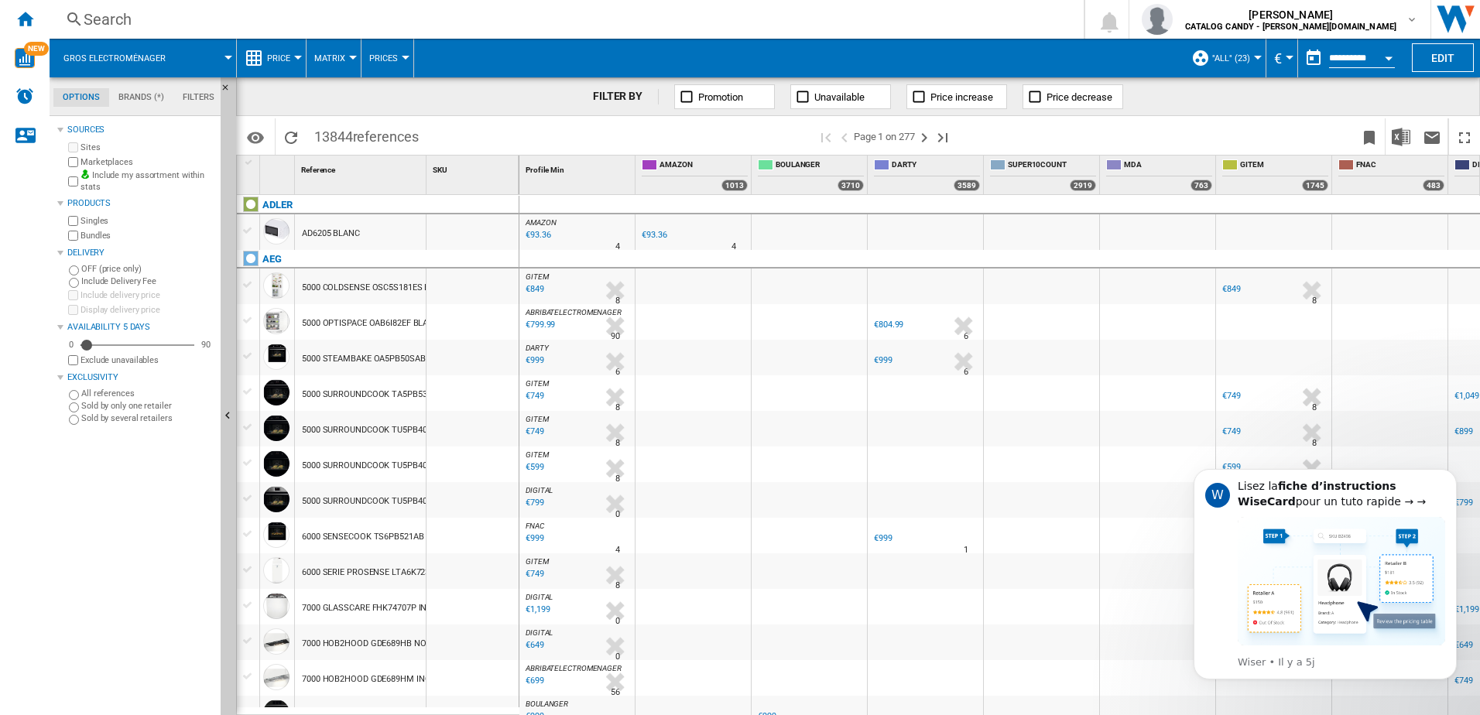
click at [197, 91] on md-tab-item "Filters" at bounding box center [198, 97] width 50 height 19
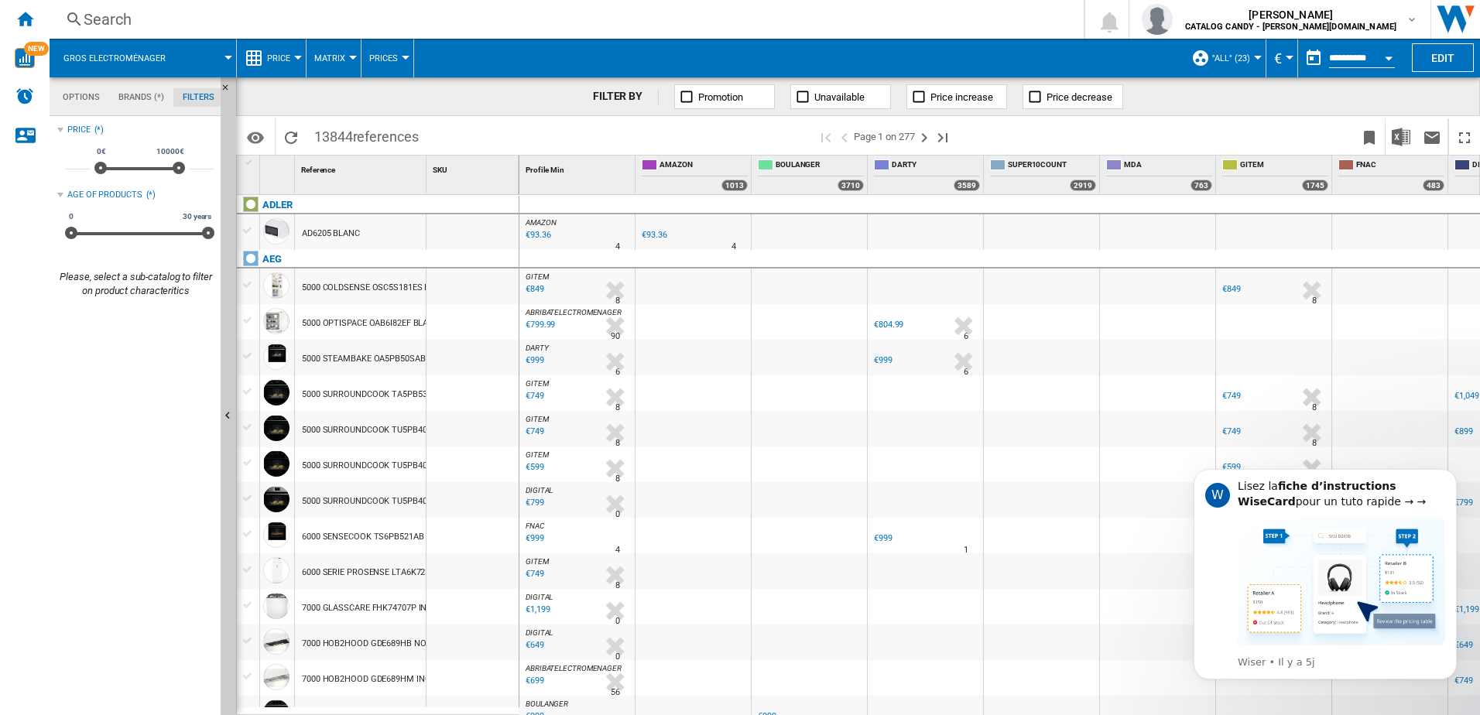
scroll to position [101, 0]
click at [142, 87] on md-tabs-canvas "Options Brands (*) Filters Options Brands (*) Filters" at bounding box center [143, 96] width 186 height 39
click at [142, 96] on md-tab-item "Brands (*)" at bounding box center [141, 97] width 64 height 19
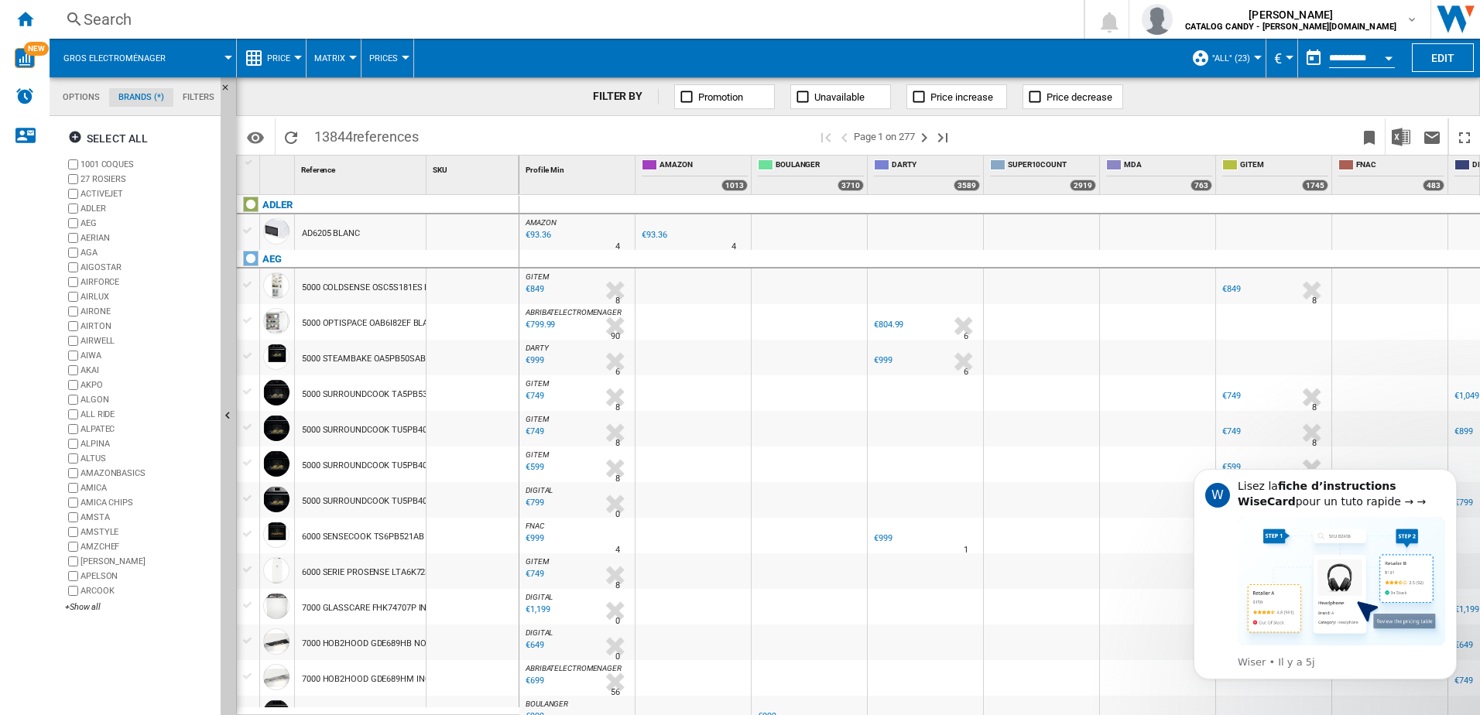
scroll to position [60, 0]
click at [73, 335] on label "AIRWELL" at bounding box center [139, 341] width 149 height 15
click at [88, 603] on div "+Show all" at bounding box center [139, 608] width 149 height 12
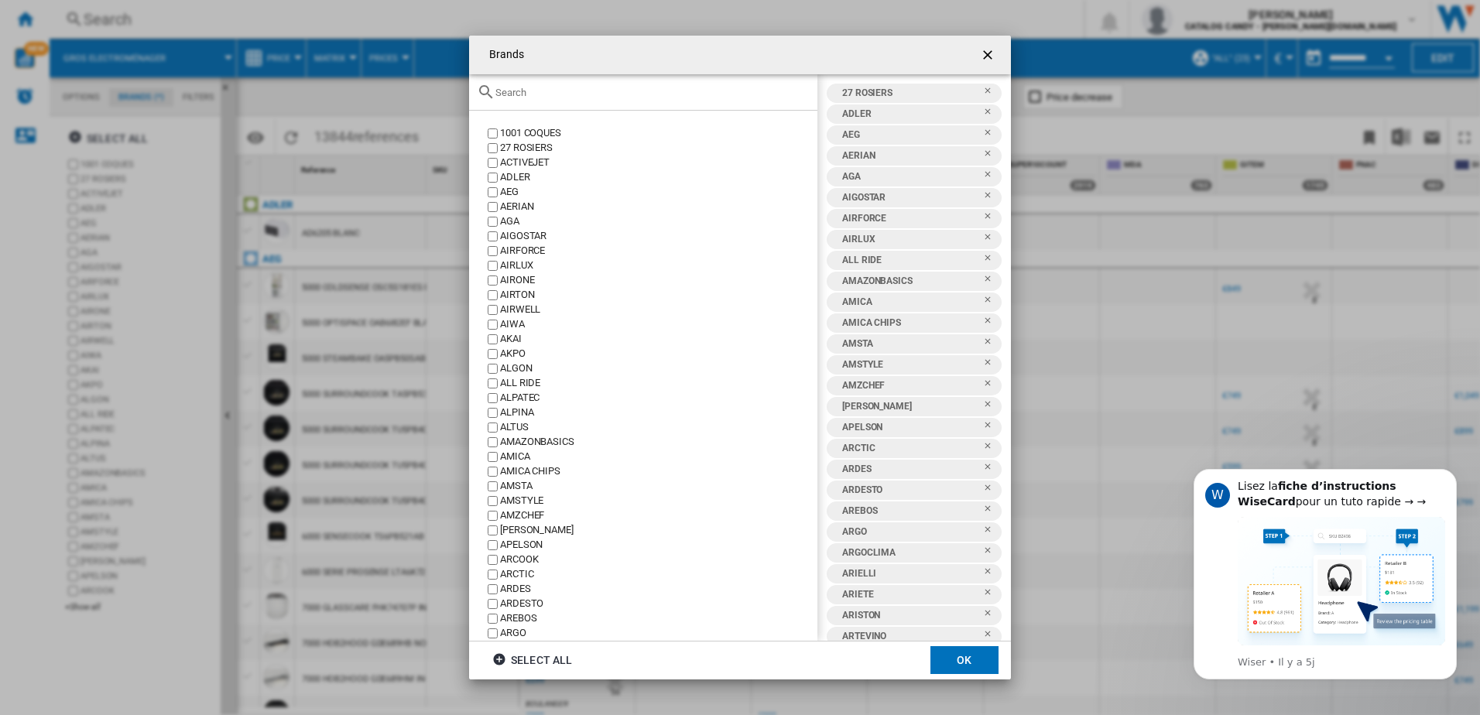
scroll to position [807, 0]
click at [983, 112] on ng-md-icon "Remove" at bounding box center [992, 116] width 19 height 19
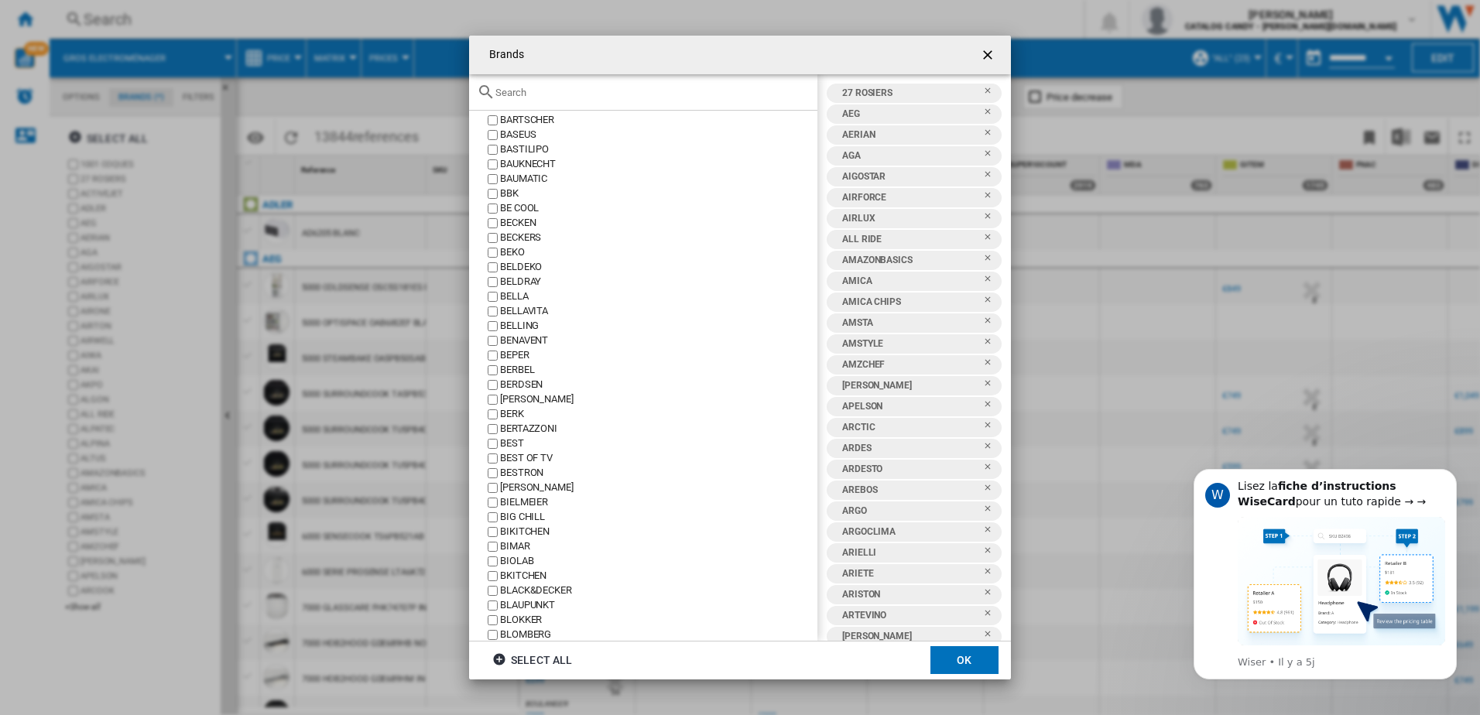
click at [983, 112] on ng-md-icon "Remove" at bounding box center [992, 116] width 19 height 19
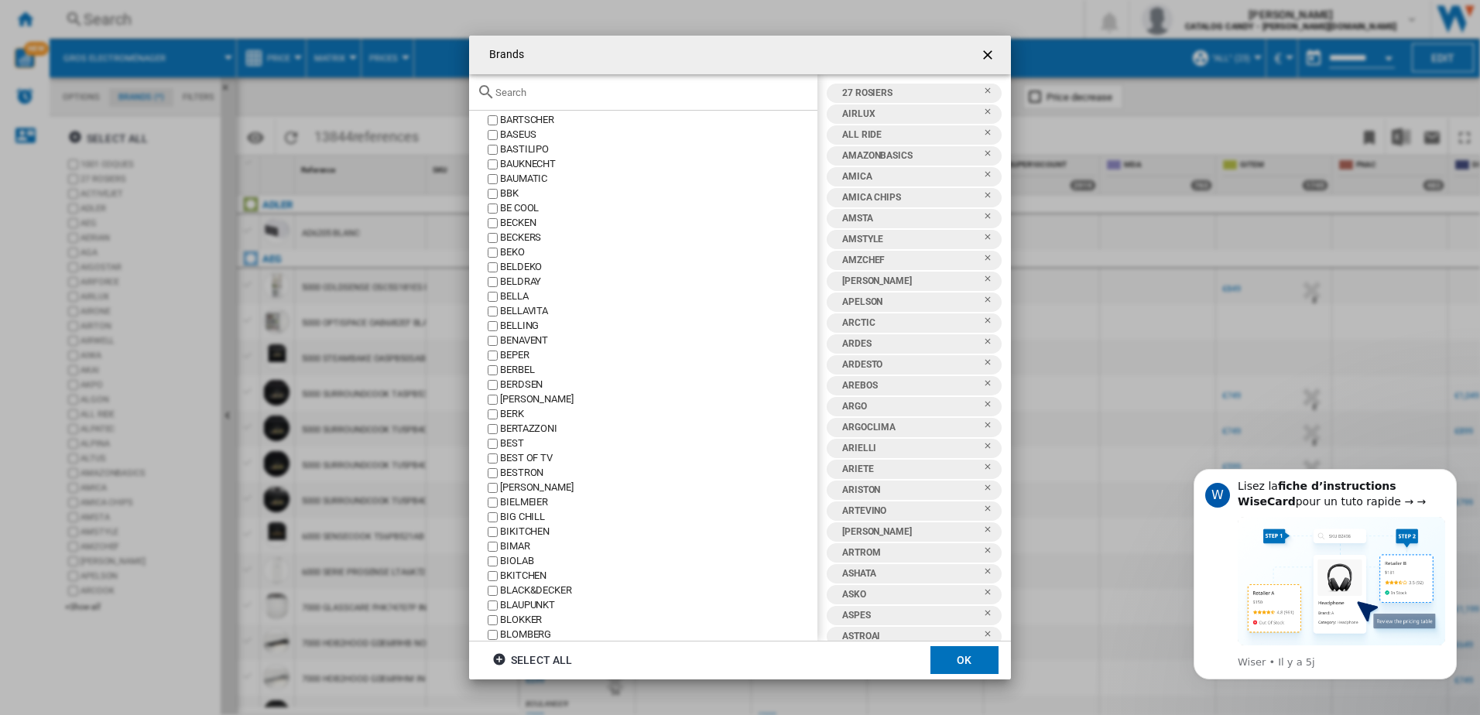
click at [983, 130] on ng-md-icon "Remove" at bounding box center [992, 137] width 19 height 19
click at [983, 153] on ng-md-icon "Remove" at bounding box center [992, 158] width 19 height 19
click at [978, 667] on button "OK" at bounding box center [965, 660] width 68 height 28
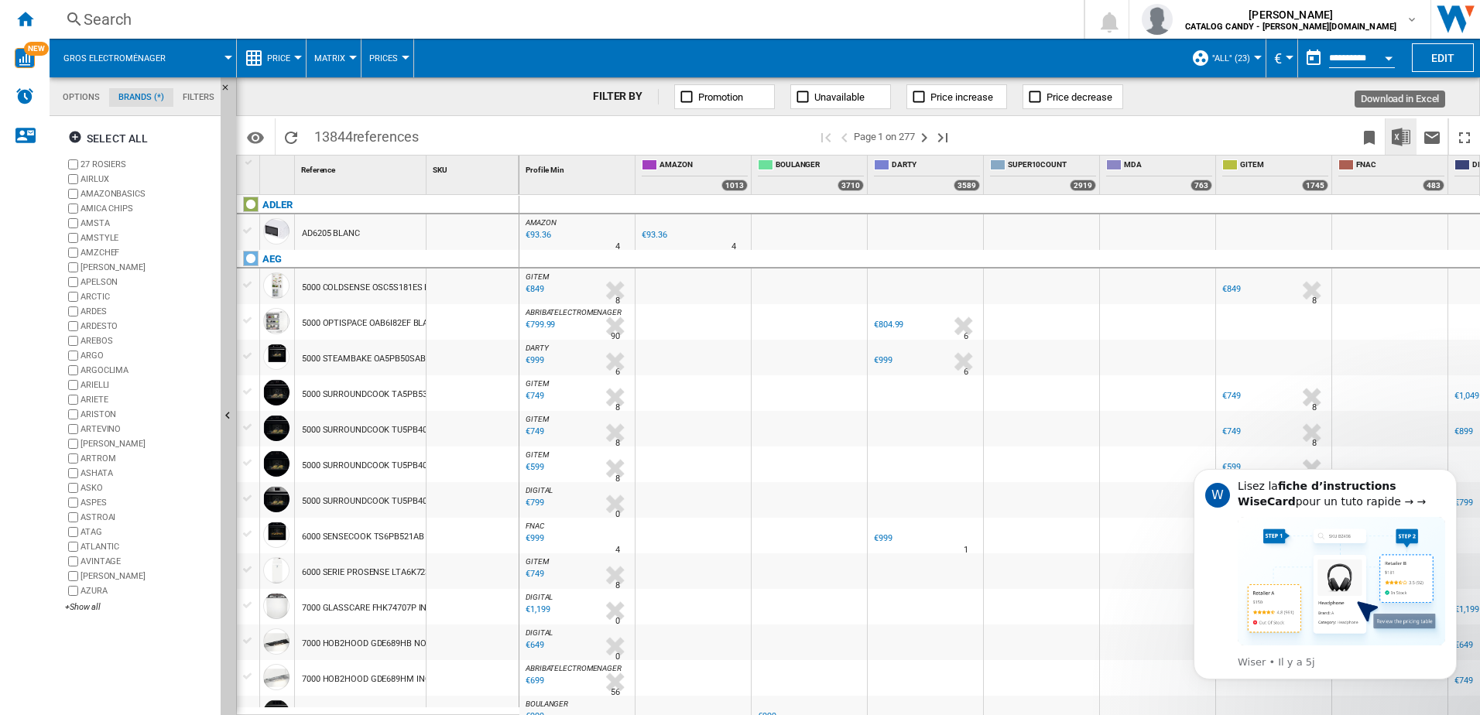
click at [1400, 139] on img "Download in Excel" at bounding box center [1401, 137] width 19 height 19
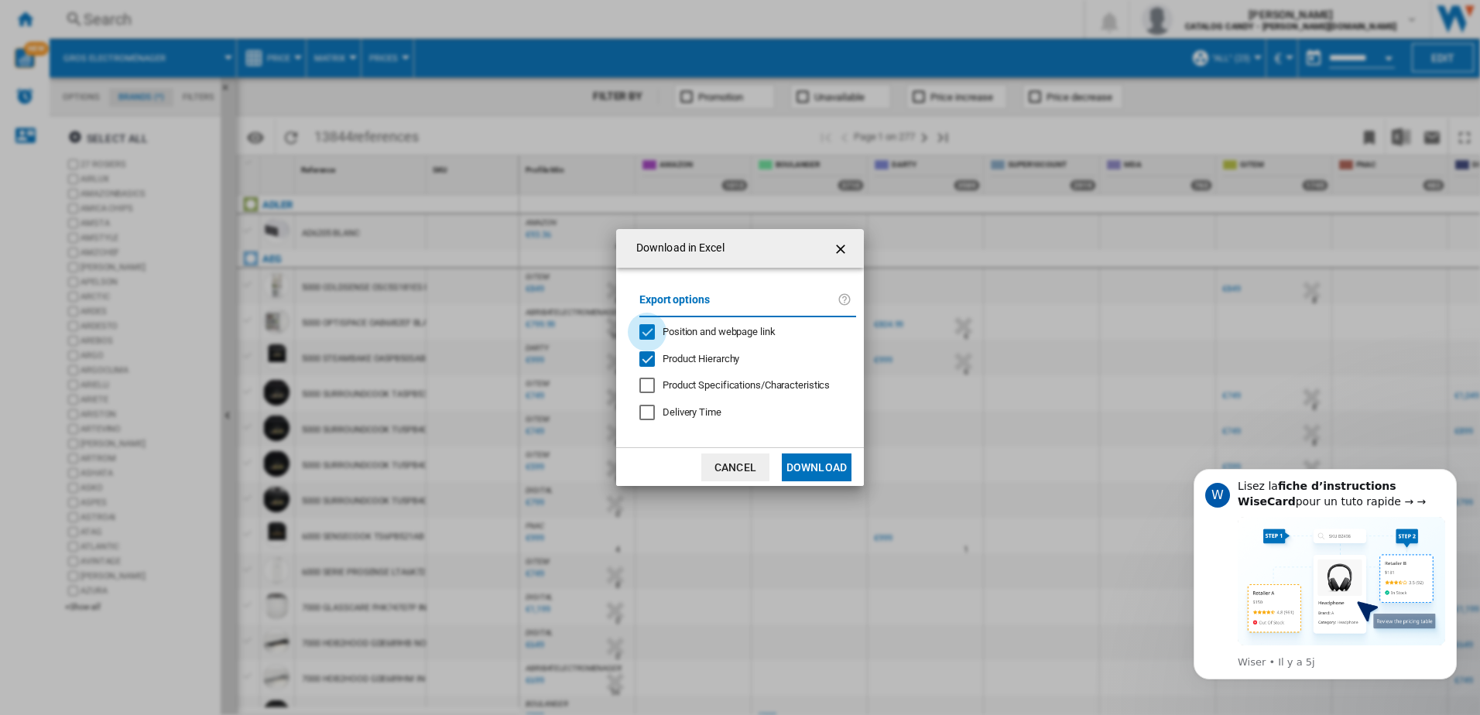
click at [652, 328] on div "Position and webpage link" at bounding box center [646, 331] width 15 height 15
click at [653, 382] on div at bounding box center [646, 385] width 15 height 15
click at [830, 469] on button "Download" at bounding box center [817, 468] width 70 height 28
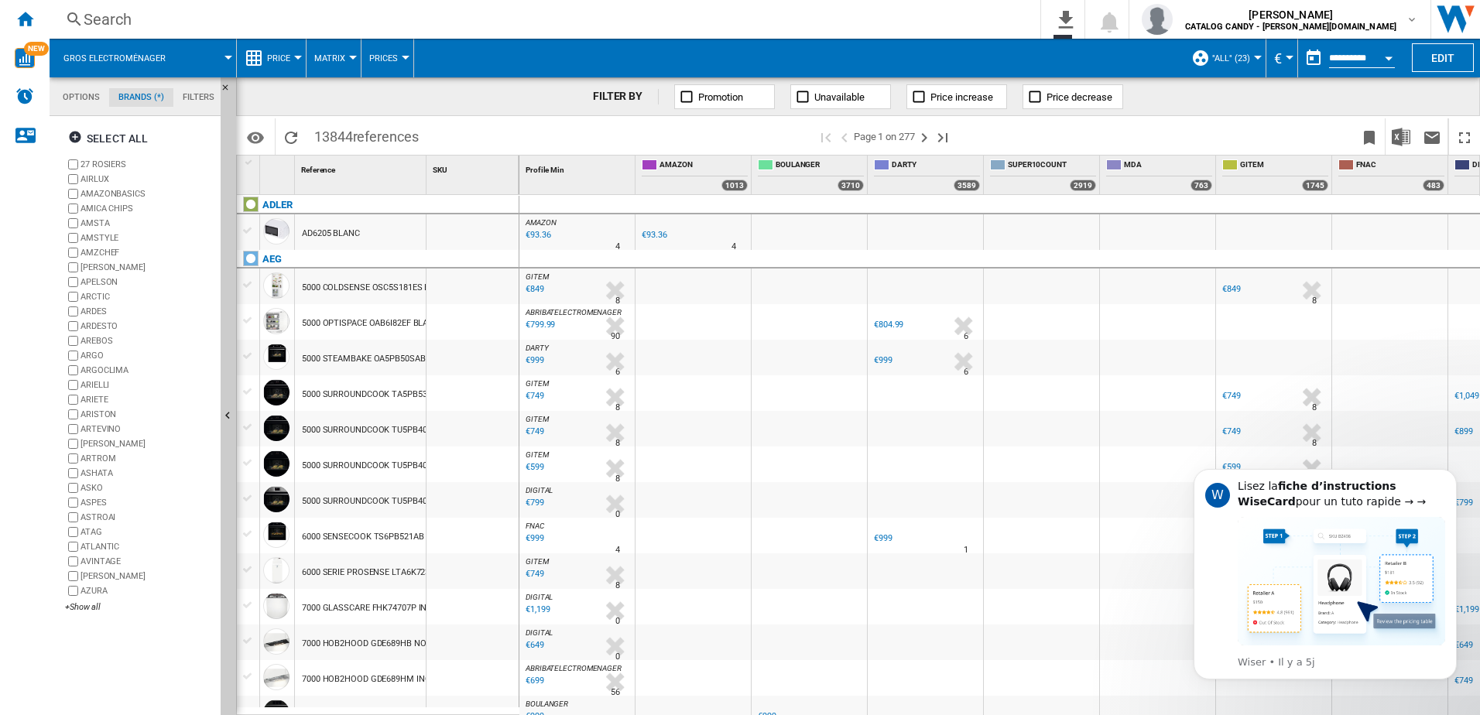
scroll to position [60, 0]
click at [1085, 6] on button "0\a export" at bounding box center [1062, 19] width 43 height 39
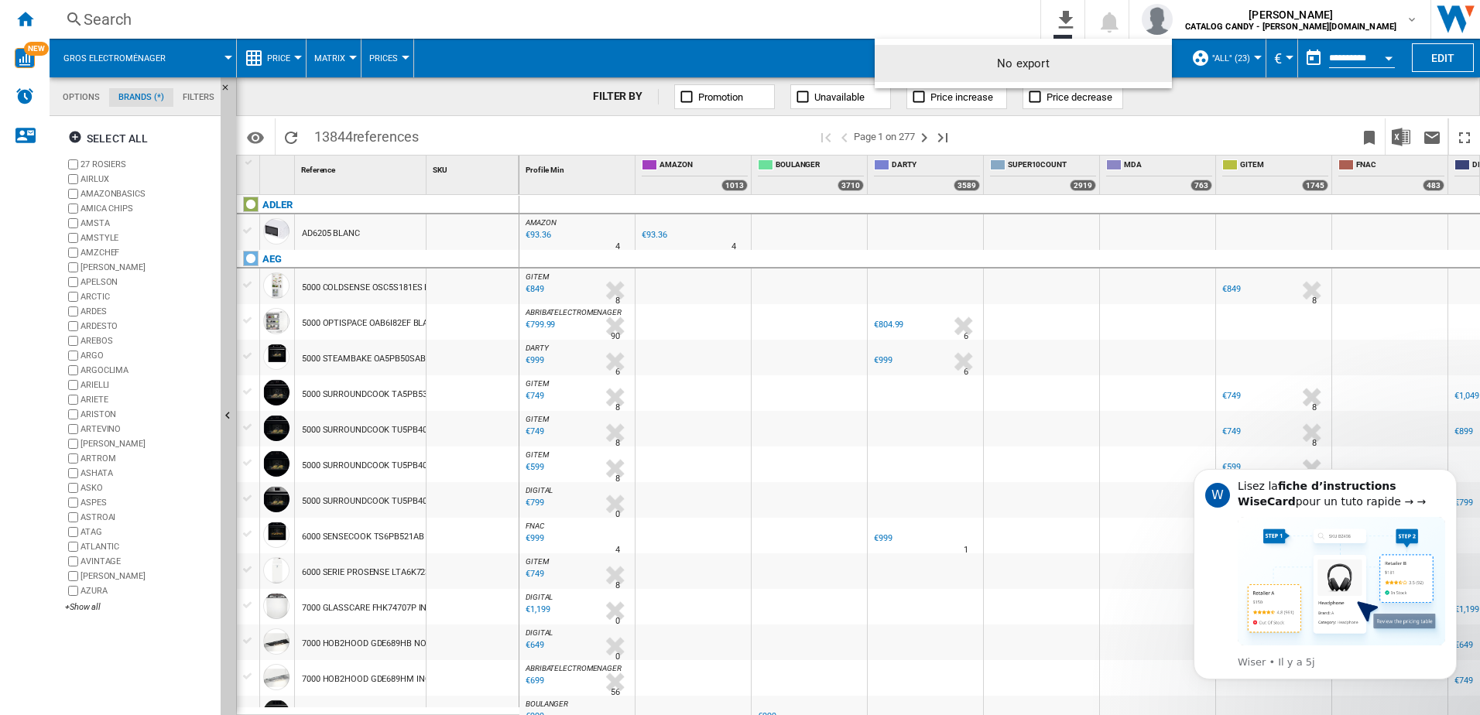
click at [544, 59] on md-backdrop at bounding box center [740, 357] width 1480 height 715
